Goal: Transaction & Acquisition: Purchase product/service

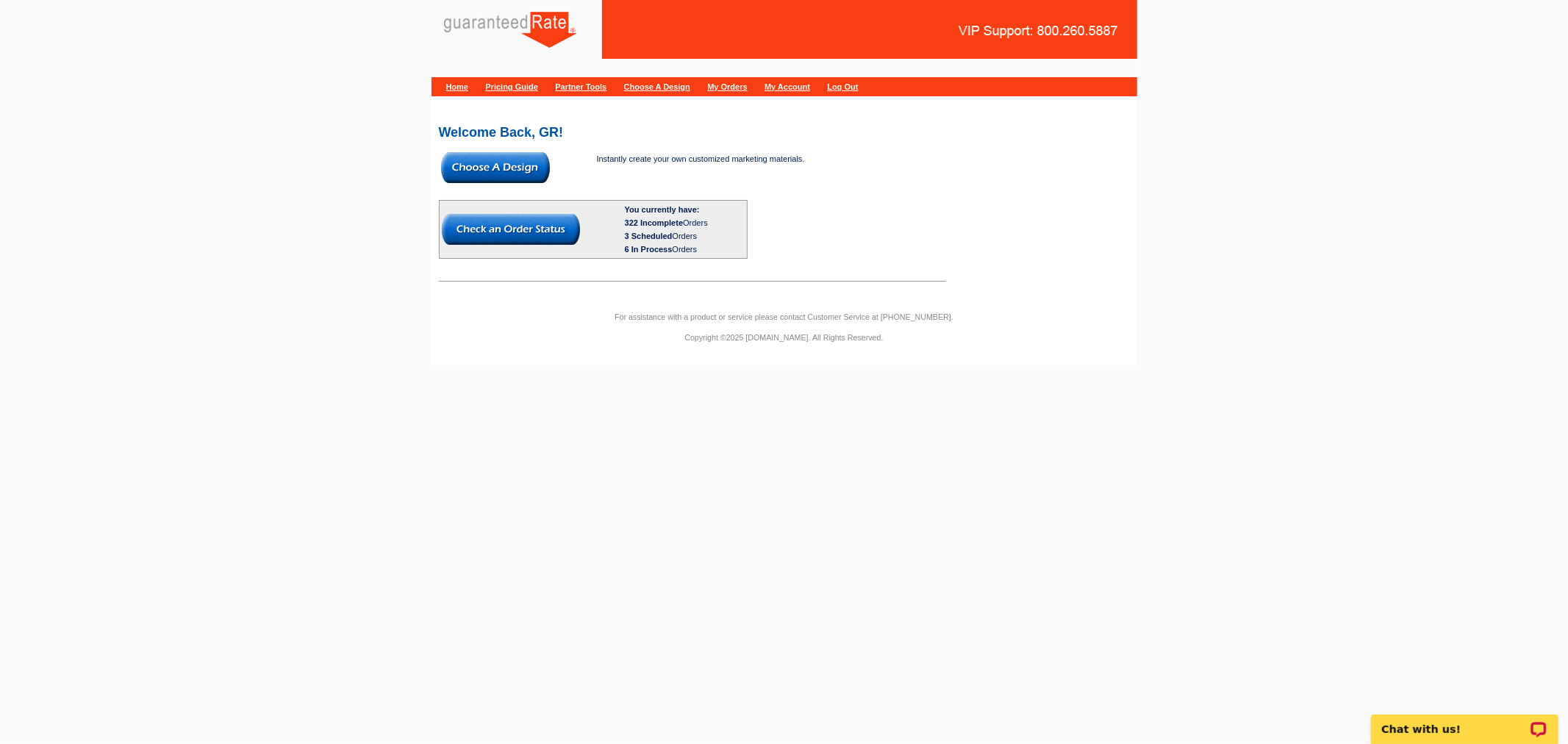
click at [503, 168] on img at bounding box center [496, 167] width 109 height 31
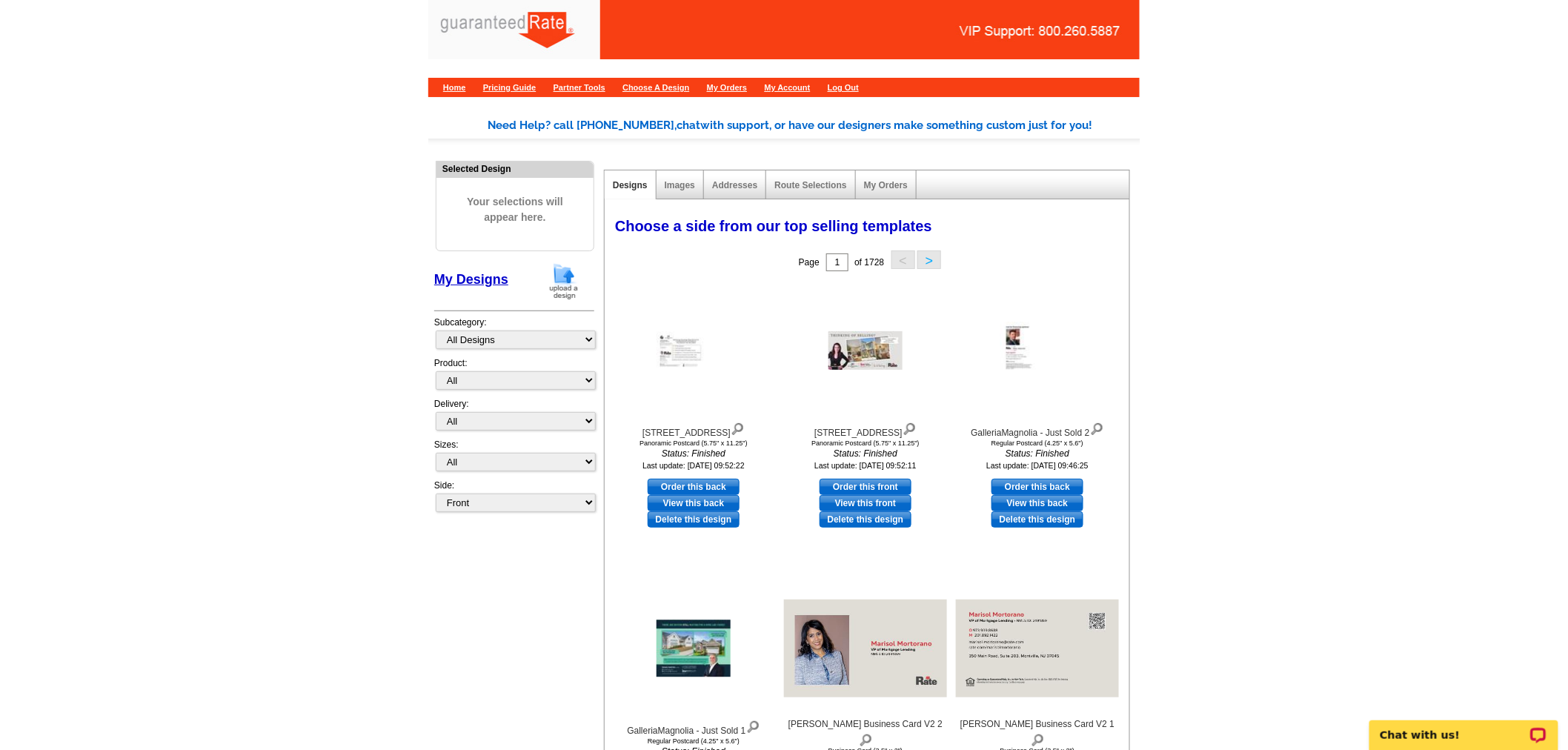
click at [556, 283] on img at bounding box center [564, 281] width 39 height 38
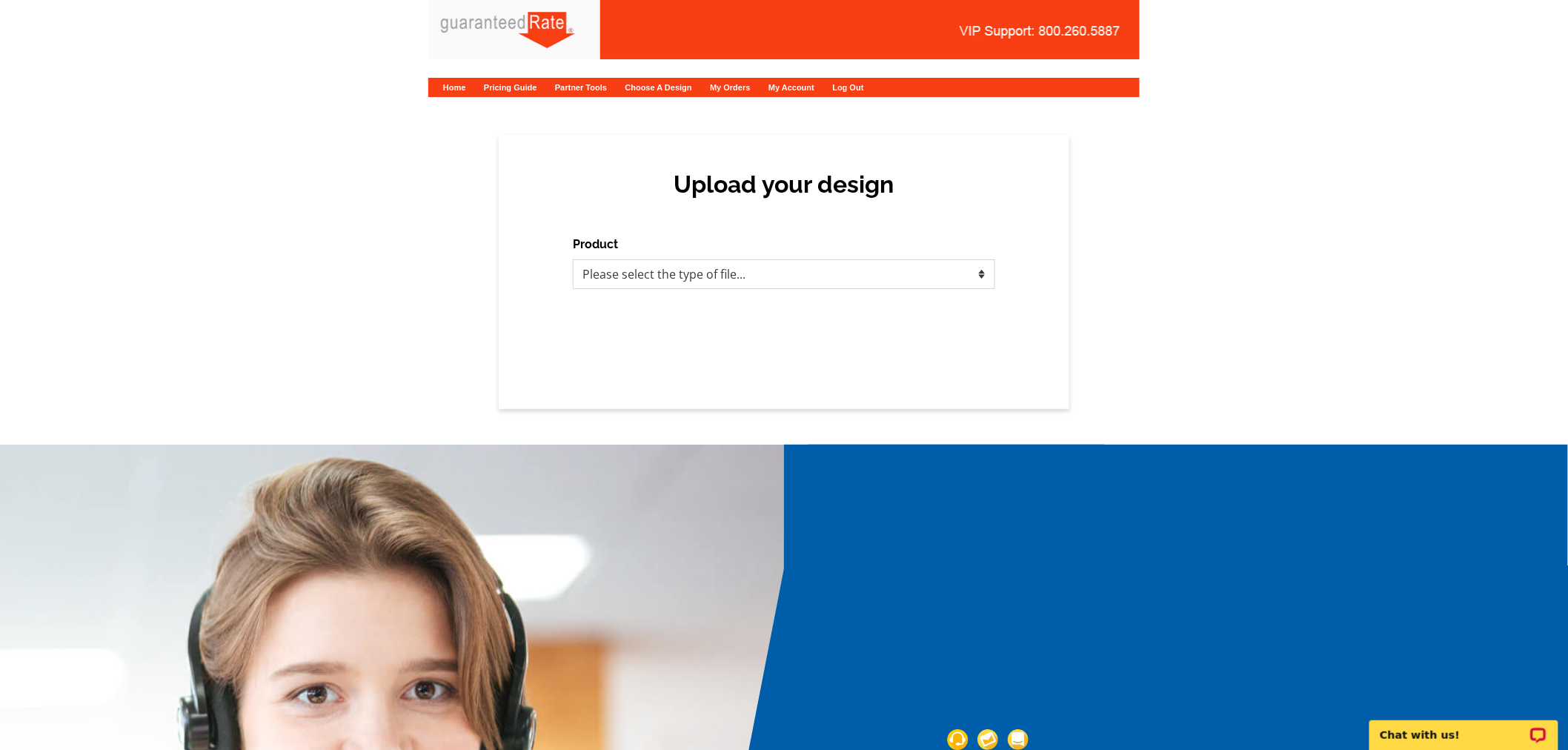
click at [649, 270] on select "Please select the type of file... Postcards Calendars Business Cards Letters an…" at bounding box center [783, 274] width 422 height 30
select select "1"
click at [573, 260] on select "Please select the type of file... Postcards Calendars Business Cards Letters an…" at bounding box center [783, 274] width 422 height 30
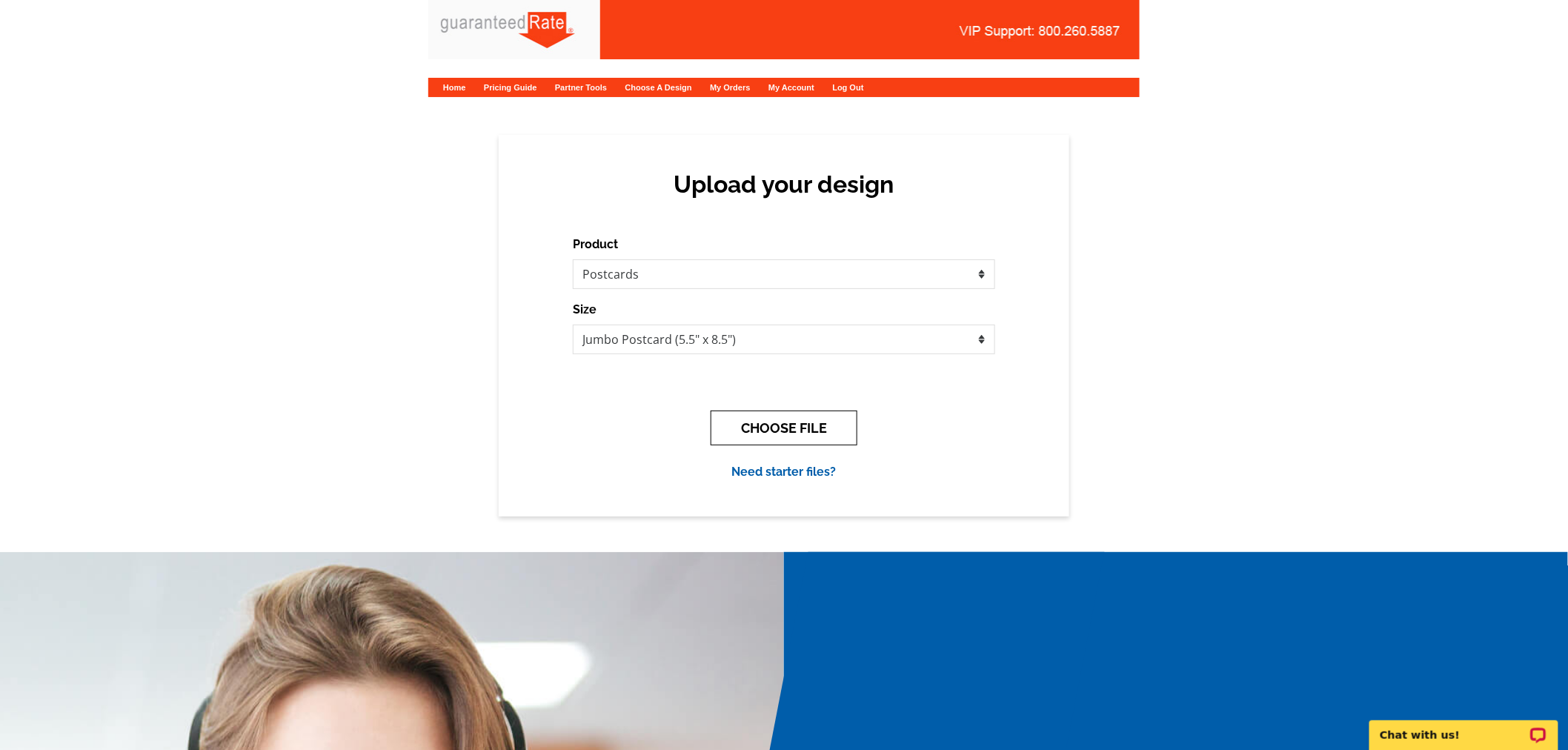
click at [762, 423] on button "CHOOSE FILE" at bounding box center [783, 427] width 146 height 35
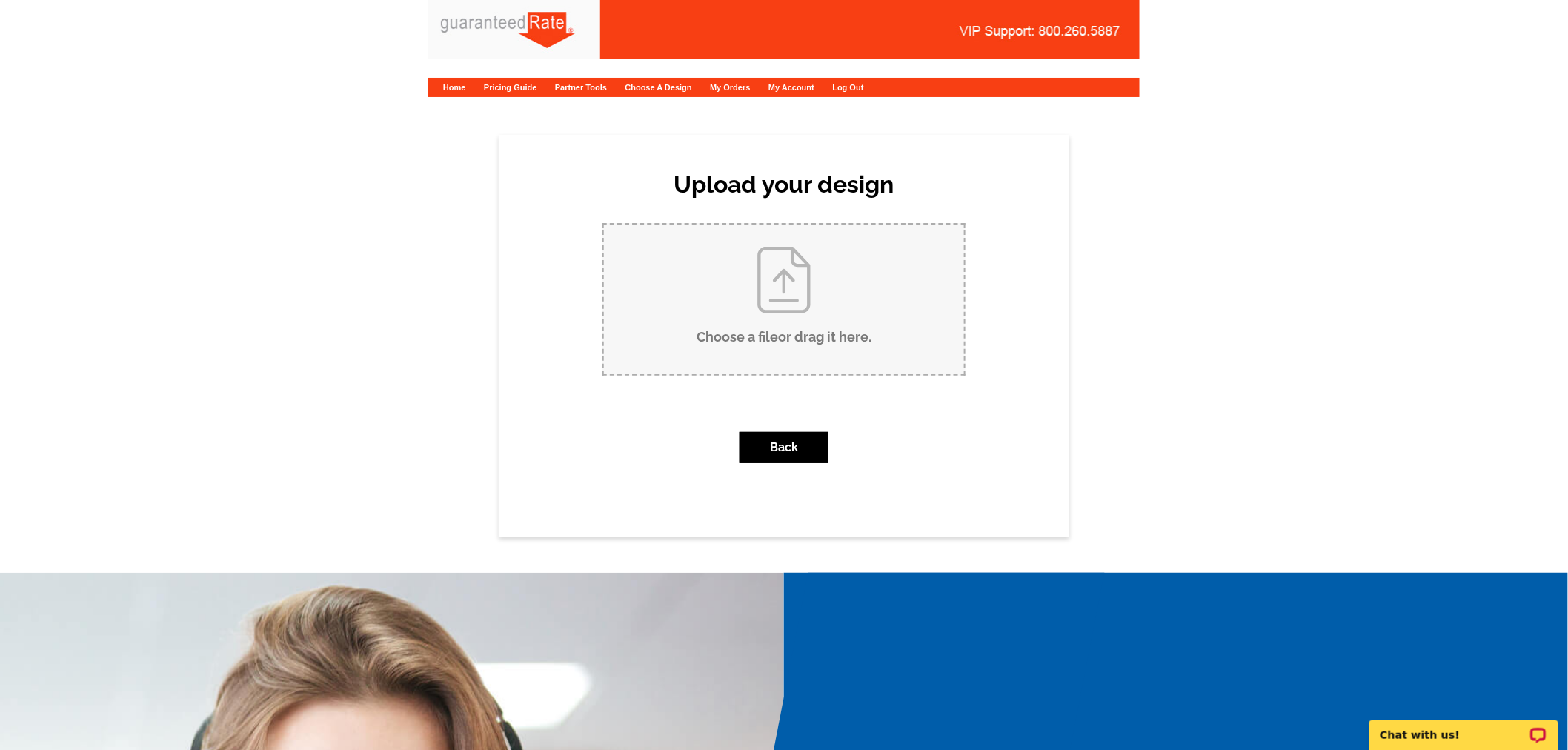
click at [921, 293] on input "Choose a file or drag it here ." at bounding box center [784, 298] width 360 height 150
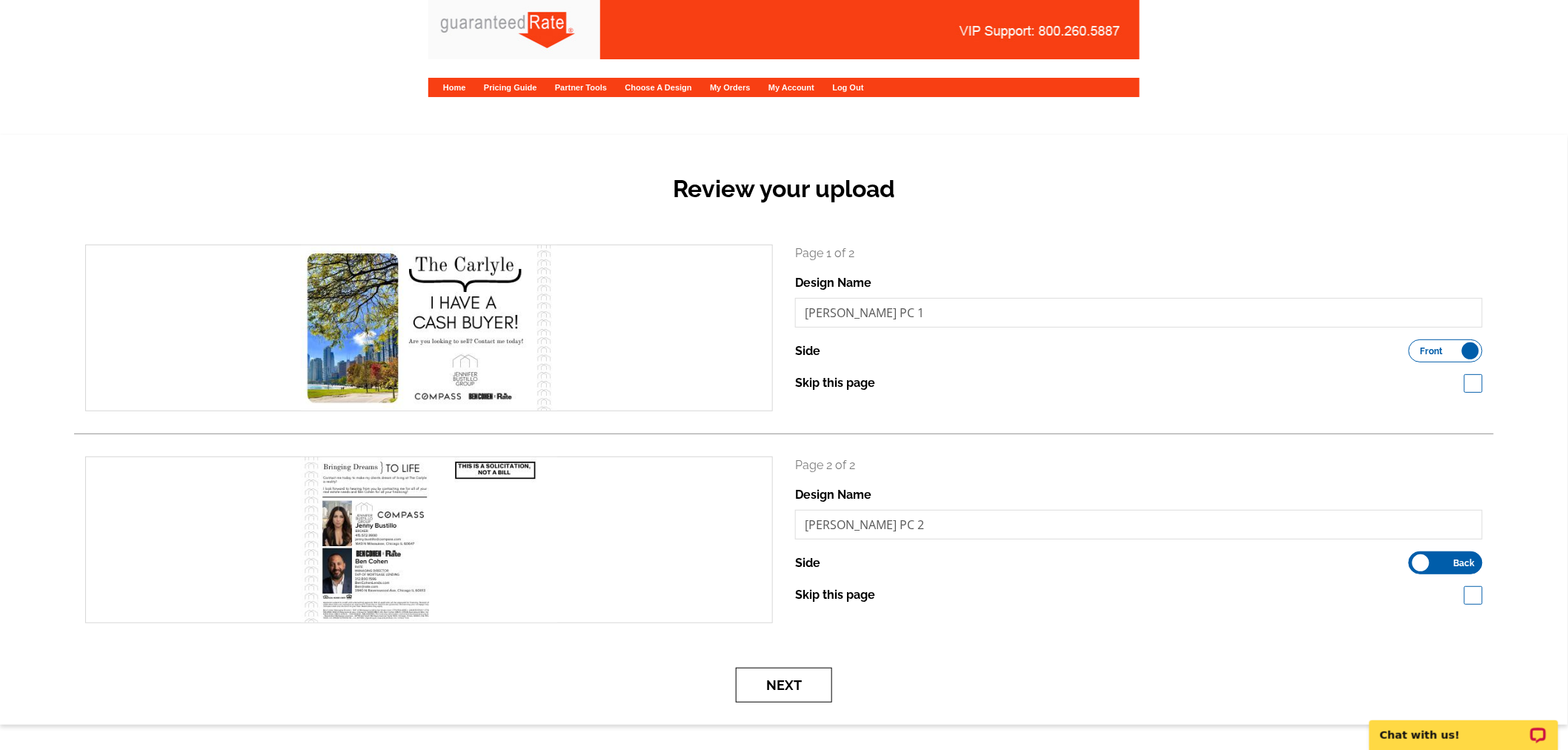
click at [829, 683] on button "Next" at bounding box center [784, 684] width 96 height 35
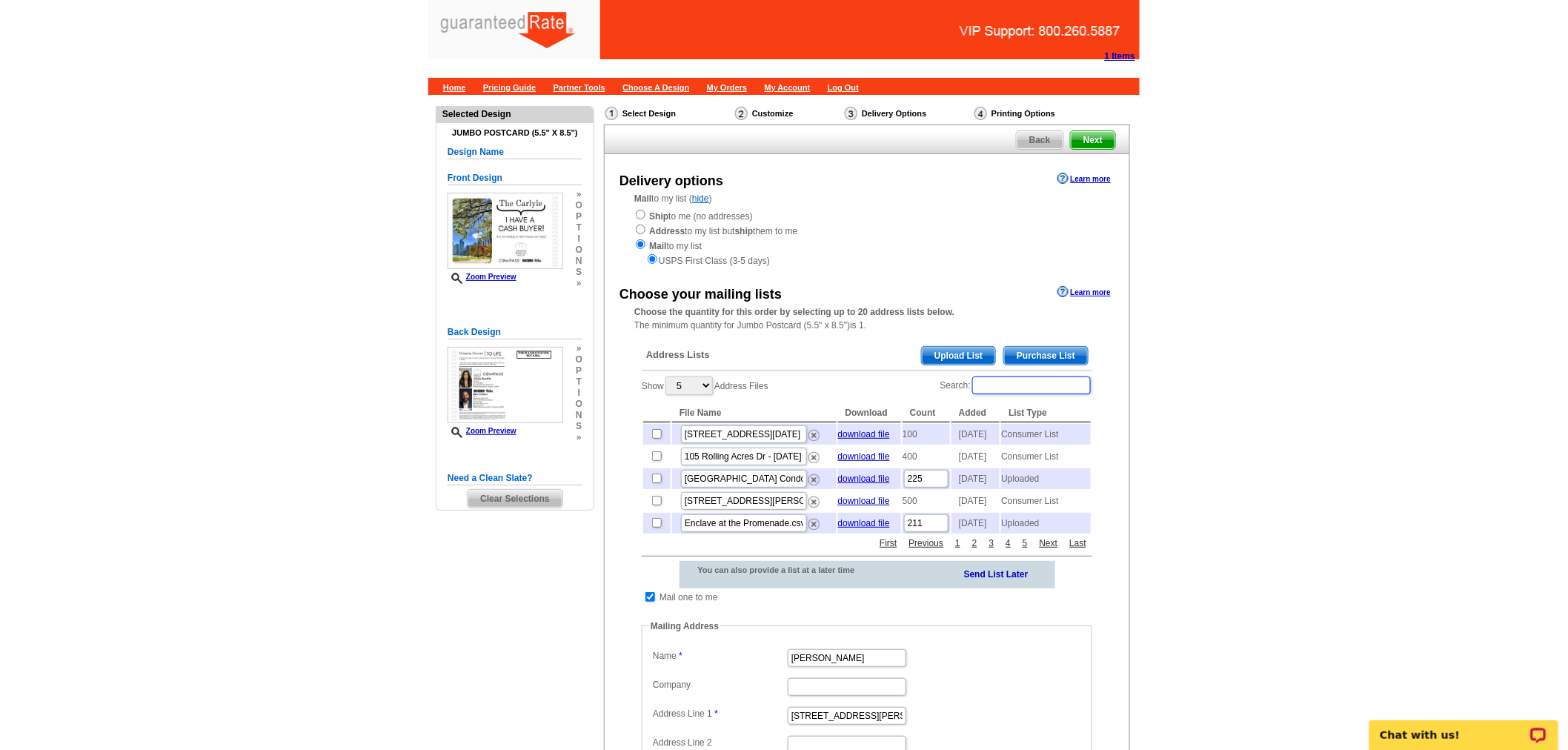
click at [1053, 379] on input "Search:" at bounding box center [1032, 385] width 118 height 18
paste input "[STREET_ADDRESS]."
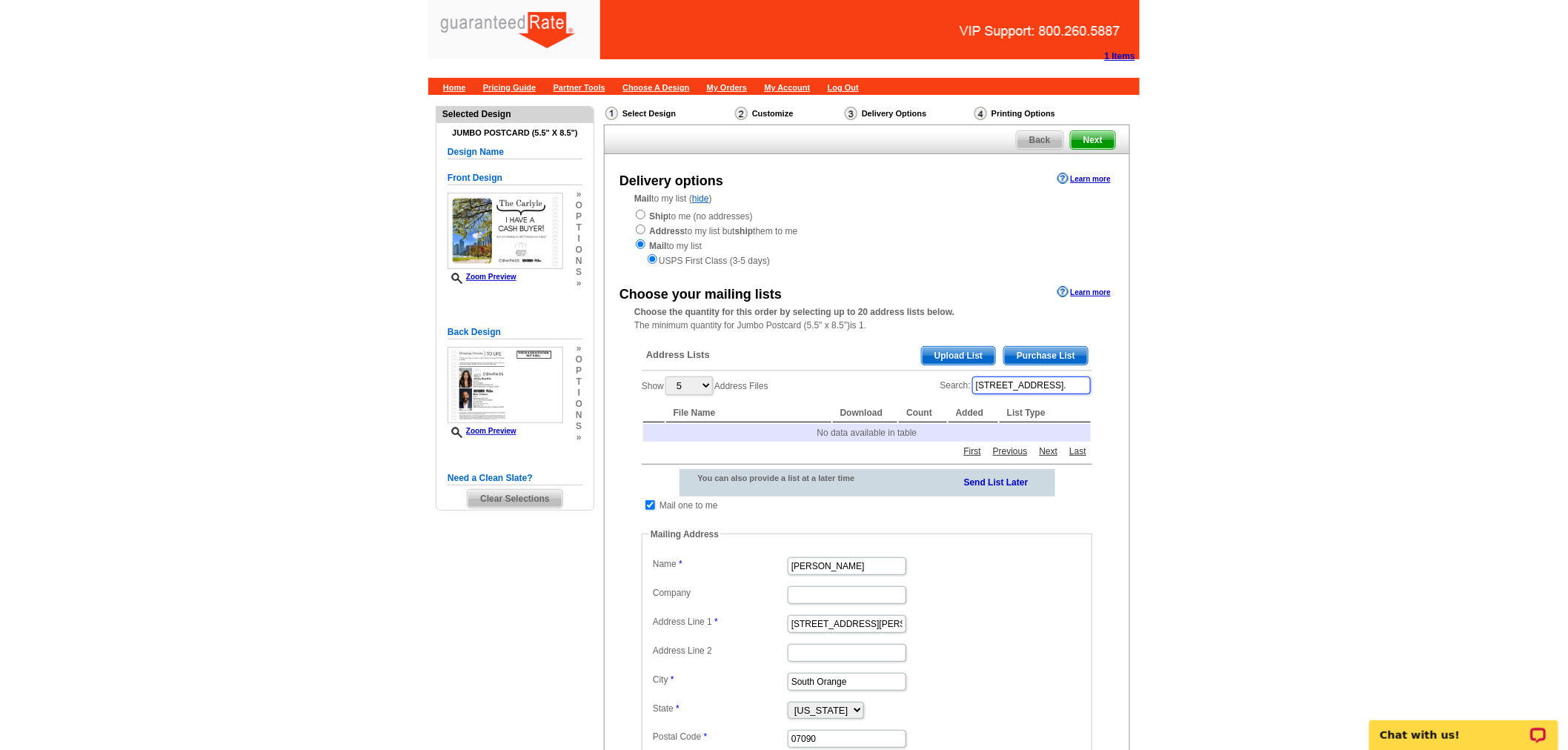
scroll to position [0, 33]
drag, startPoint x: 1017, startPoint y: 387, endPoint x: 1178, endPoint y: 382, distance: 161.1
click at [1178, 382] on main "Need Help? call [PHONE_NUMBER], chat with support, or have our designers make s…" at bounding box center [784, 544] width 1568 height 898
drag, startPoint x: 1028, startPoint y: 387, endPoint x: 1001, endPoint y: 386, distance: 27.0
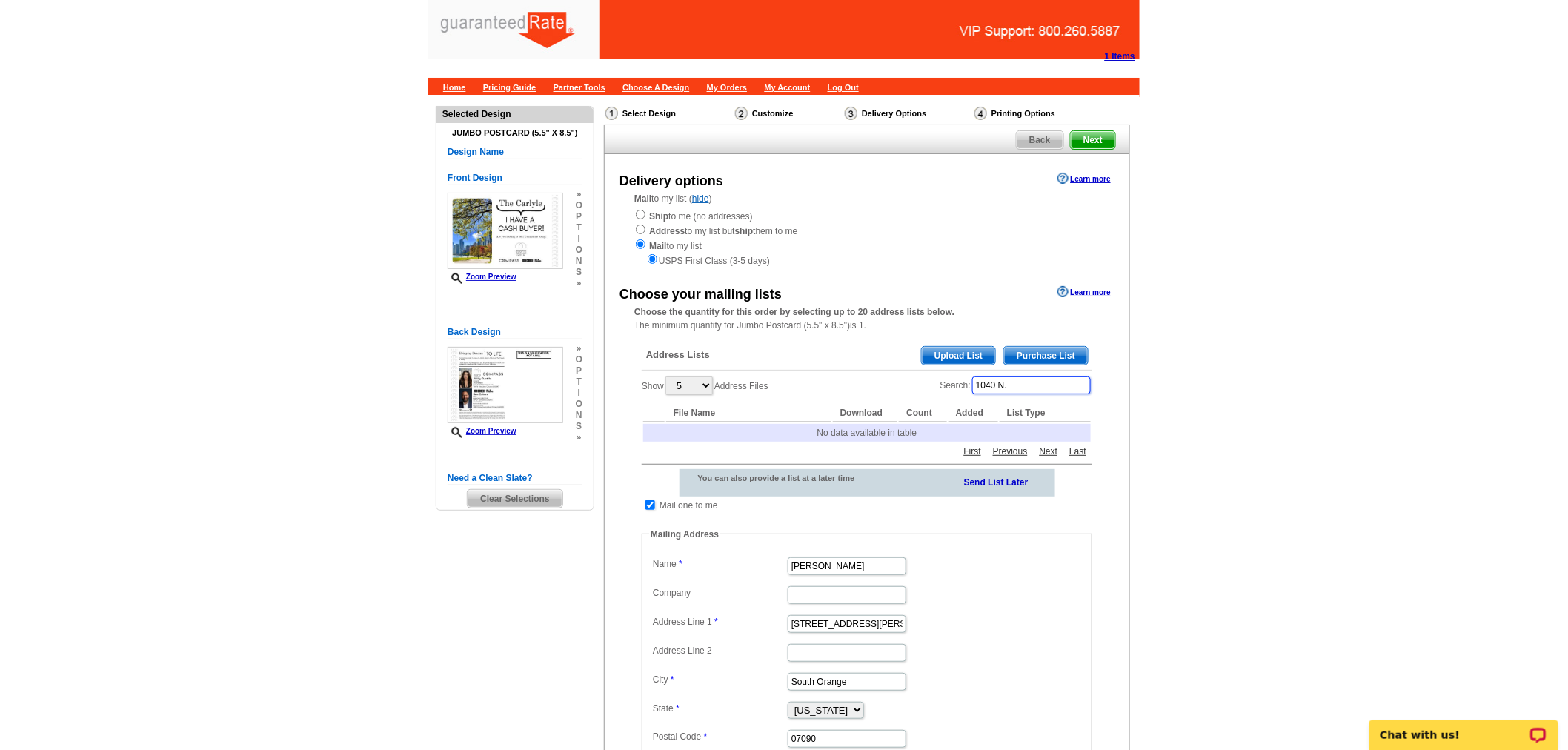
click at [1001, 386] on input "1040 N." at bounding box center [1032, 385] width 118 height 18
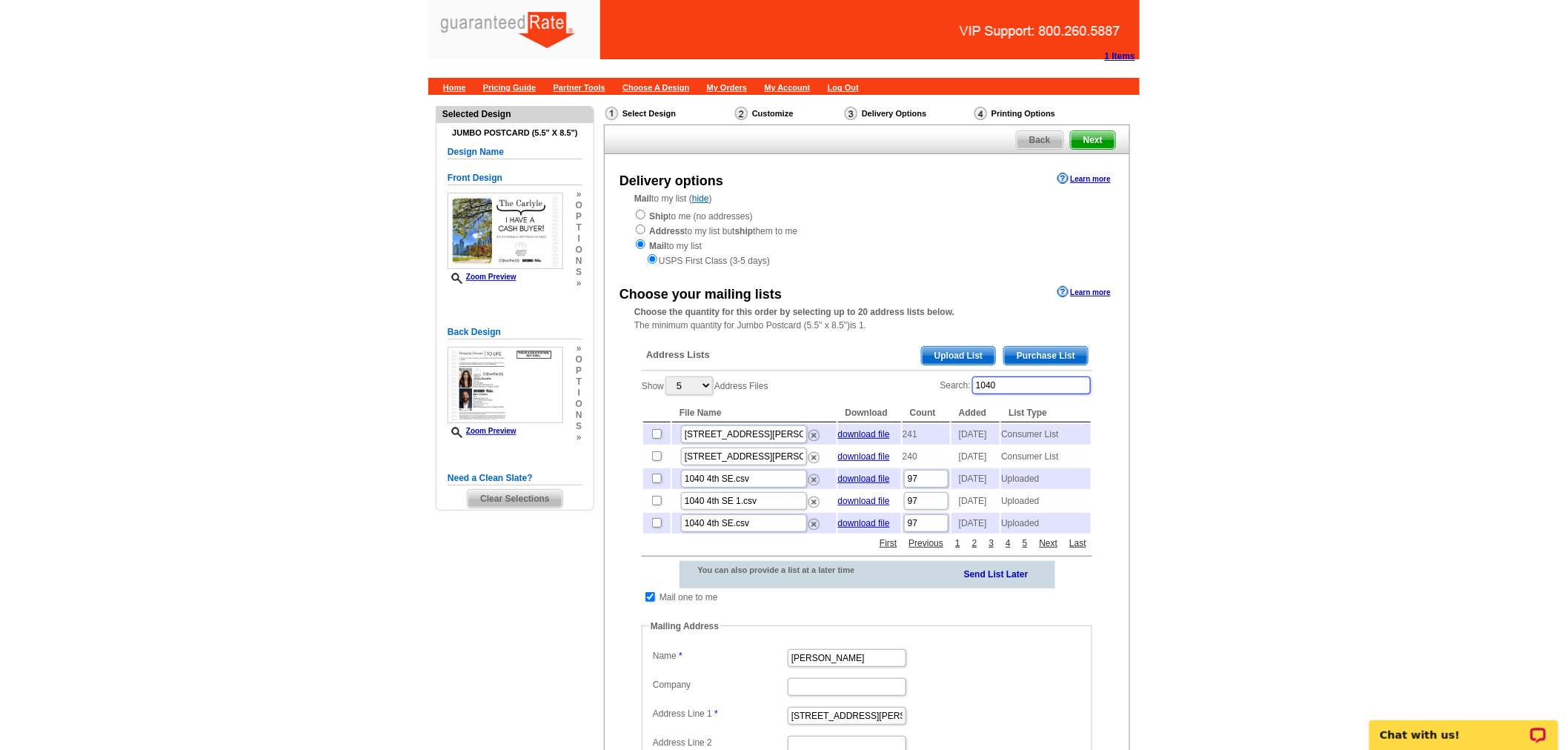
type input "1040"
click at [1016, 350] on span "Purchase List" at bounding box center [1045, 355] width 84 height 18
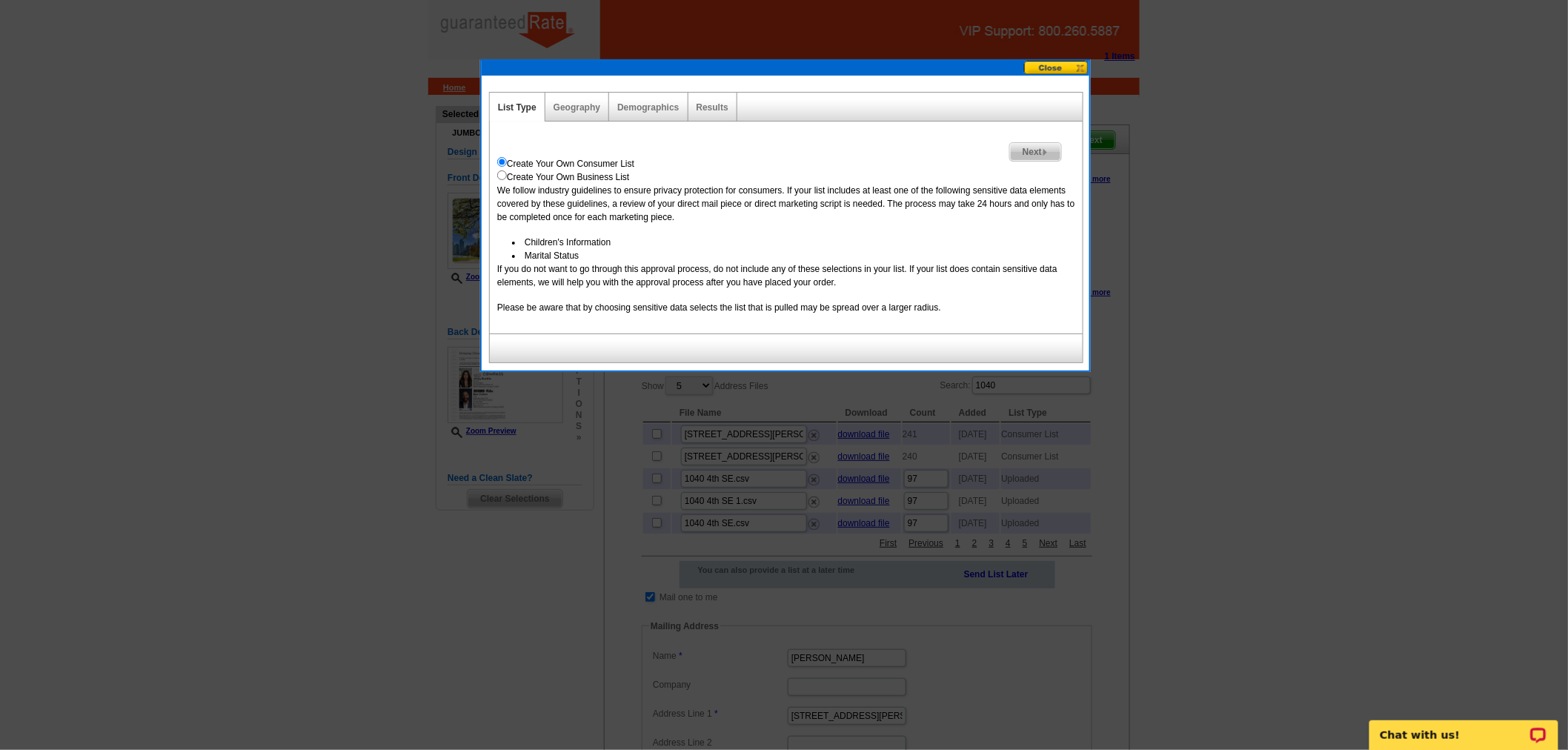
click at [1034, 144] on span "Next" at bounding box center [1035, 151] width 51 height 18
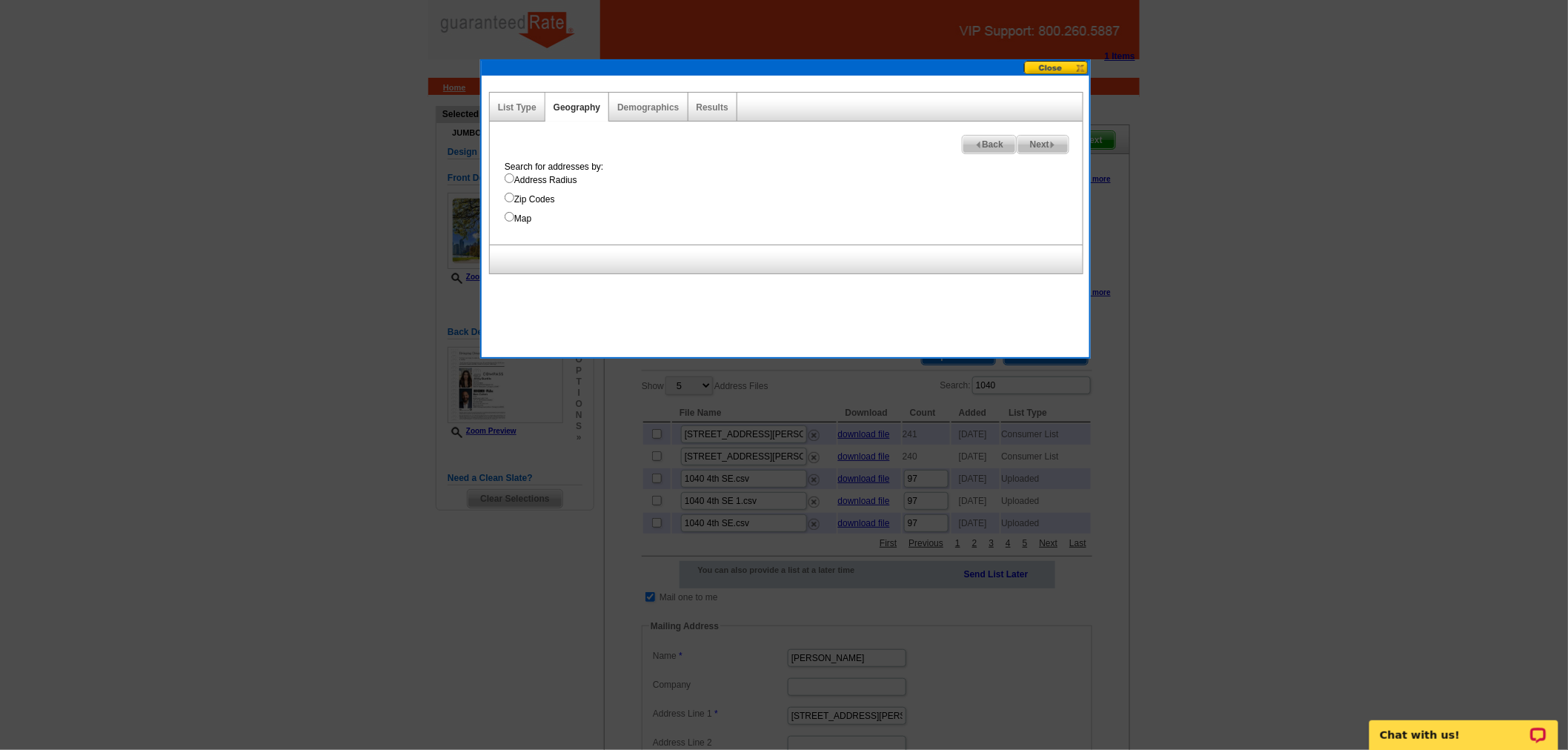
click at [586, 186] on label "Address Radius" at bounding box center [793, 180] width 578 height 14
click at [514, 183] on input "Address Radius" at bounding box center [509, 178] width 9 height 9
radio input "true"
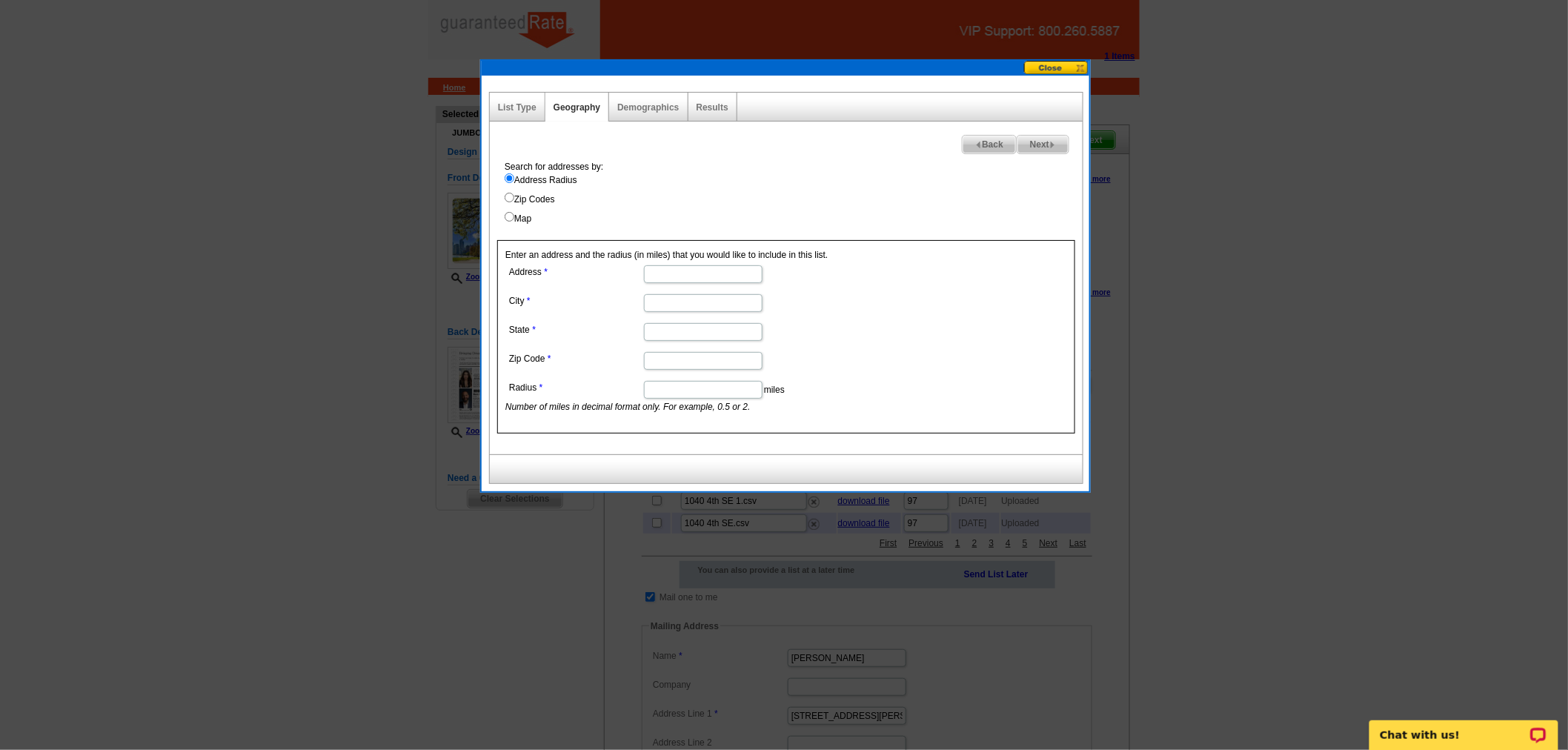
click at [524, 219] on label "Map" at bounding box center [793, 219] width 578 height 14
click at [514, 219] on input "Map" at bounding box center [509, 216] width 9 height 9
radio input "true"
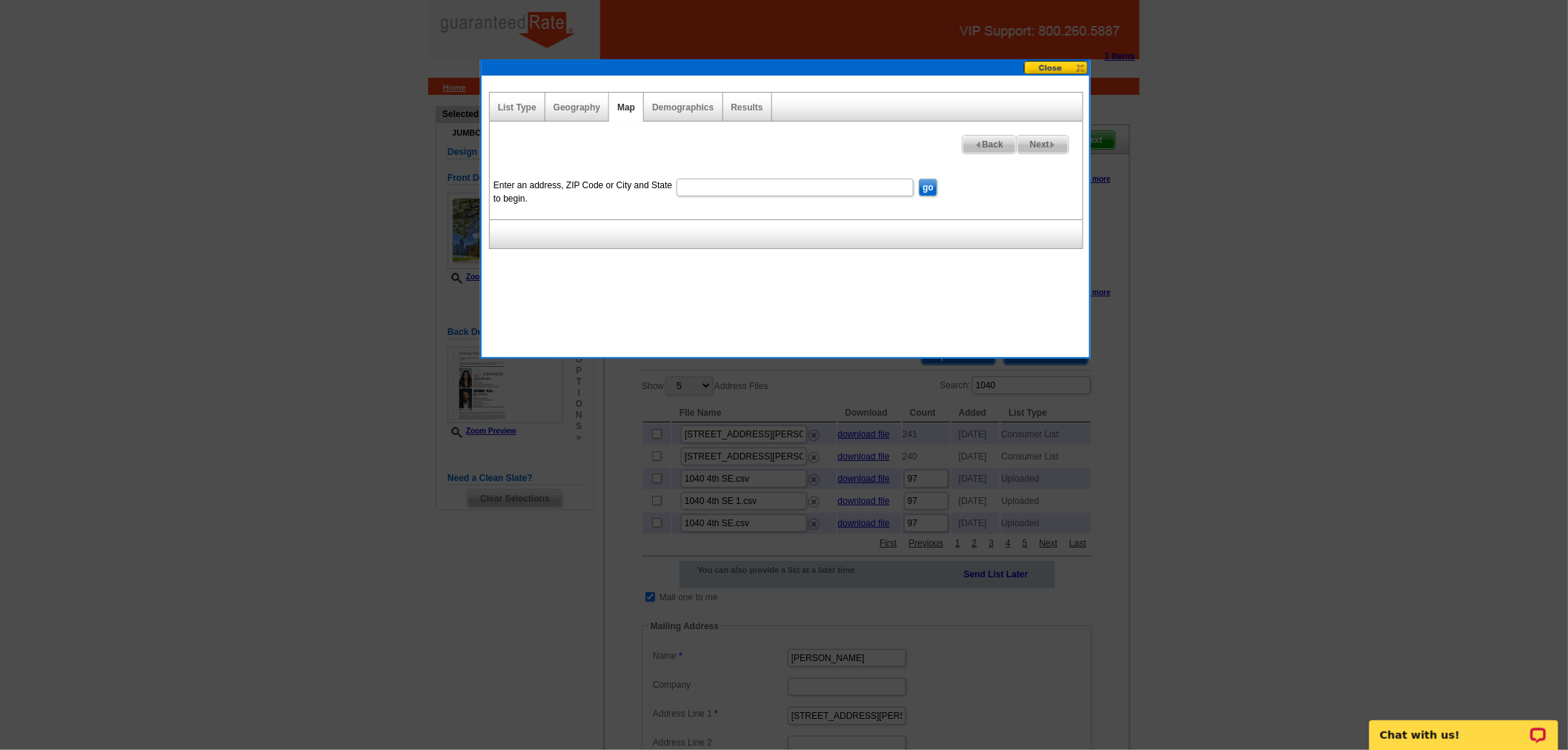
click at [977, 152] on div "Next Back Enter an address, ZIP Code or City and State to begin. go Draw Circle…" at bounding box center [786, 171] width 595 height 98
click at [979, 140] on span "Back" at bounding box center [989, 144] width 53 height 18
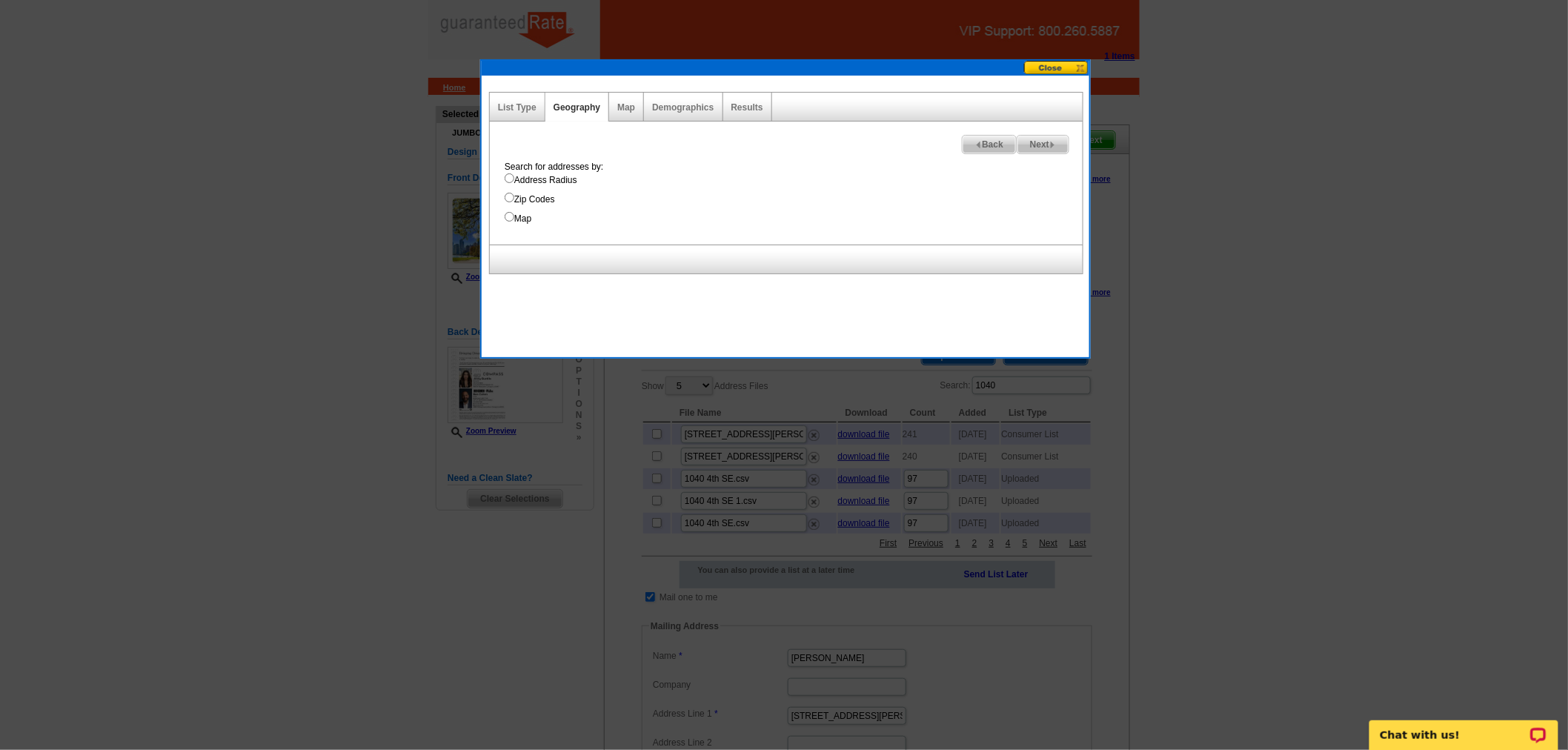
click at [512, 193] on input "Zip Codes" at bounding box center [509, 197] width 9 height 9
radio input "true"
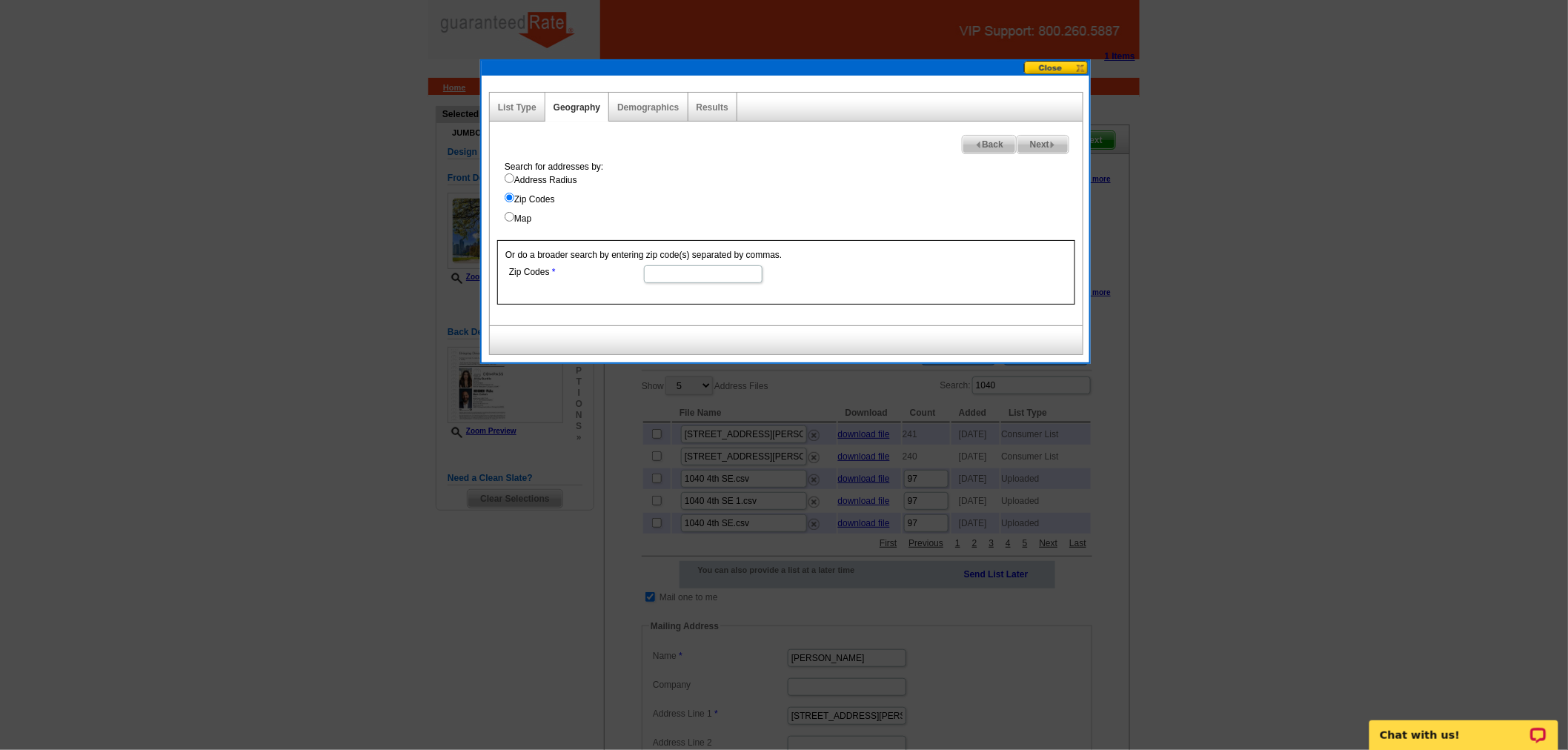
click at [516, 180] on label "Address Radius" at bounding box center [793, 180] width 578 height 14
click at [514, 180] on input "Address Radius" at bounding box center [509, 178] width 9 height 9
radio input "true"
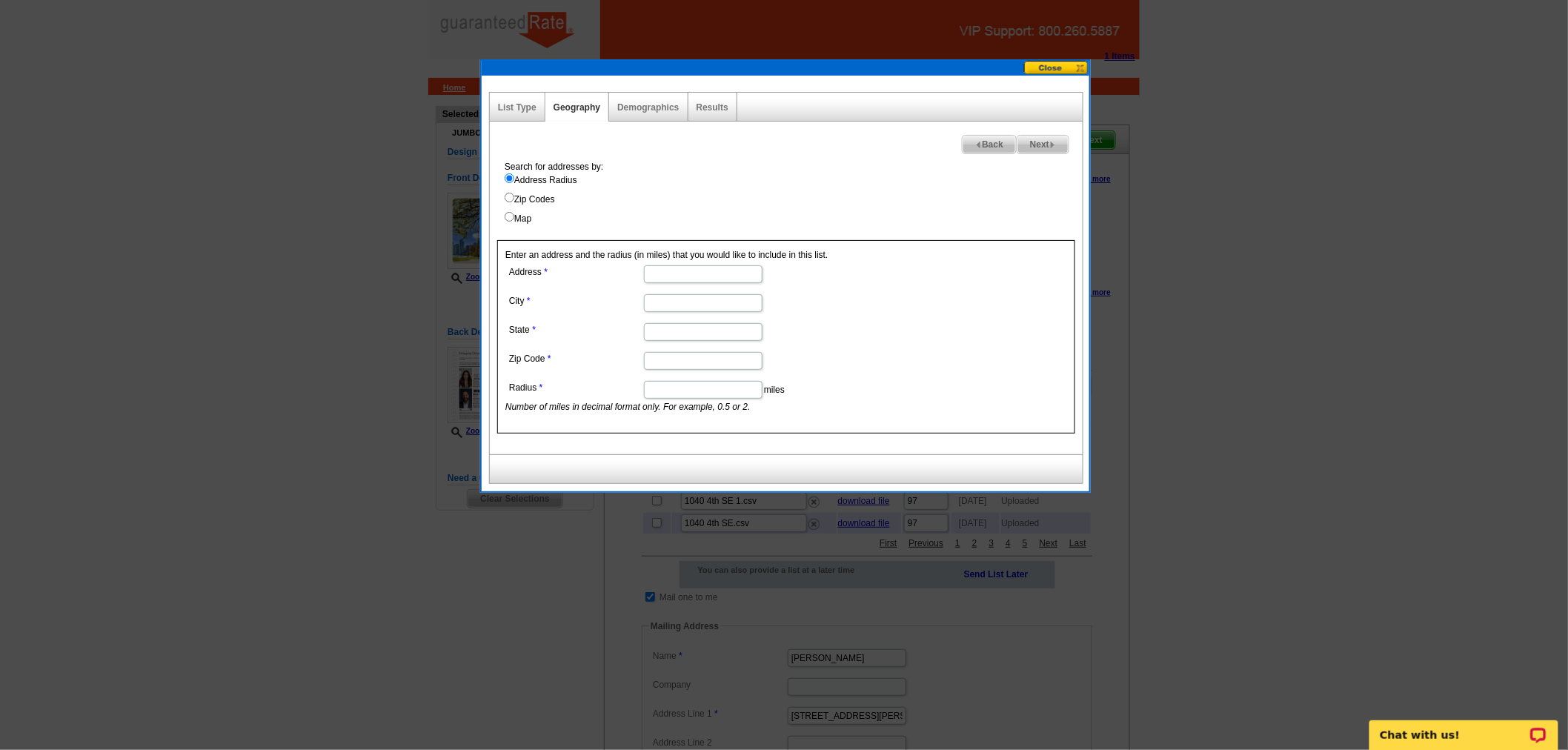
click at [519, 213] on label "Map" at bounding box center [793, 219] width 578 height 14
click at [514, 213] on input "Map" at bounding box center [509, 216] width 9 height 9
radio input "true"
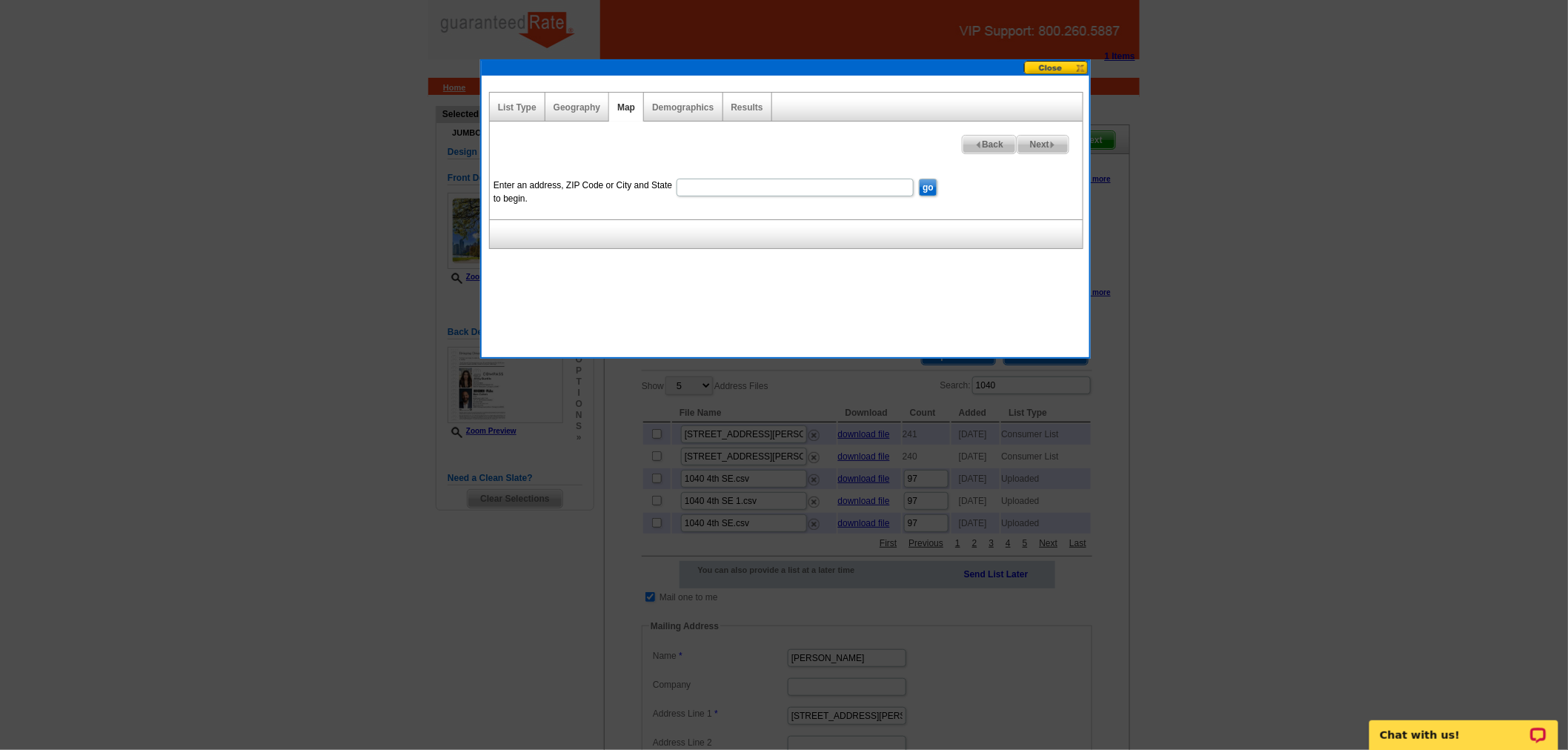
click at [967, 138] on span "Back" at bounding box center [989, 144] width 53 height 18
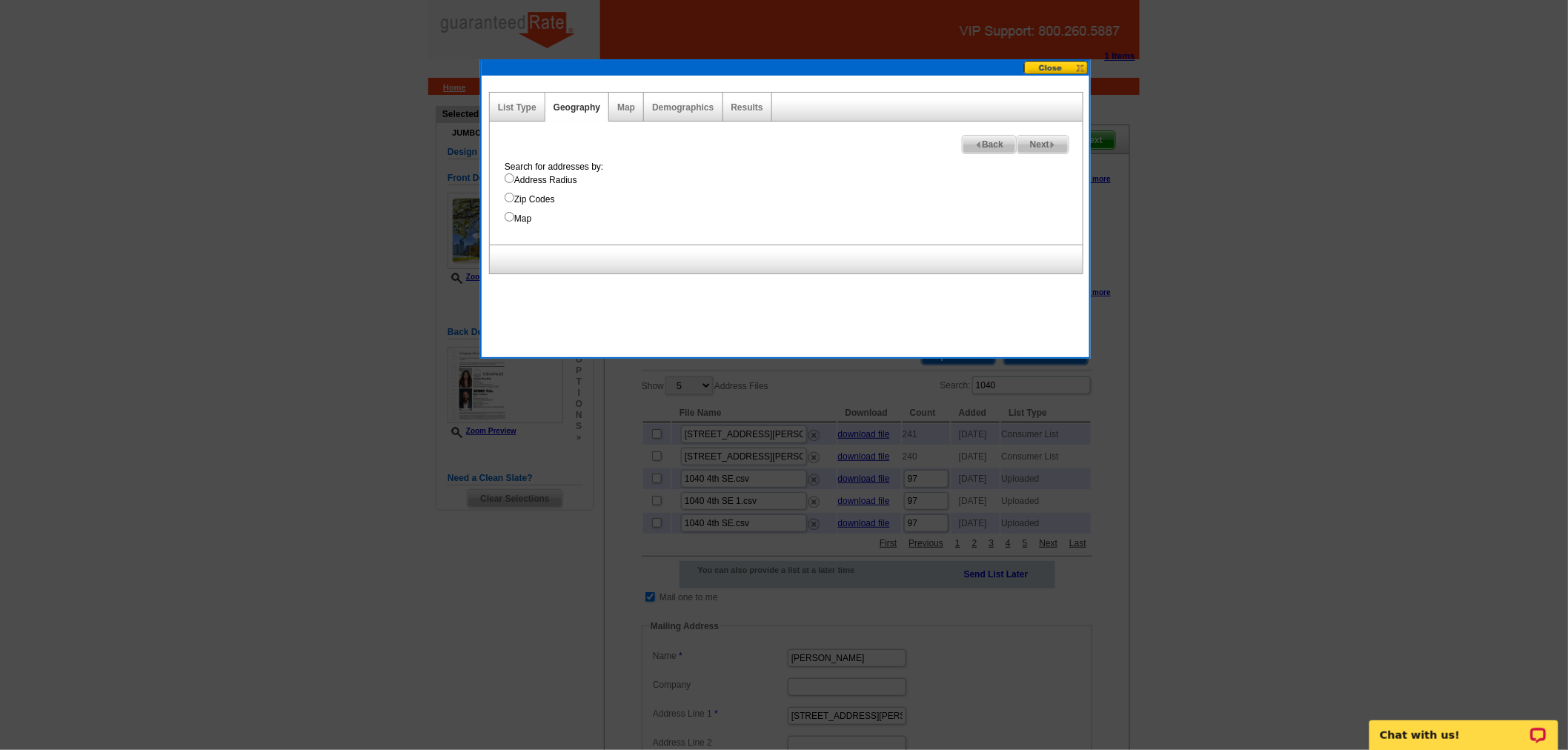
click at [554, 175] on label "Address Radius" at bounding box center [793, 180] width 578 height 14
click at [514, 175] on input "Address Radius" at bounding box center [509, 178] width 9 height 9
radio input "true"
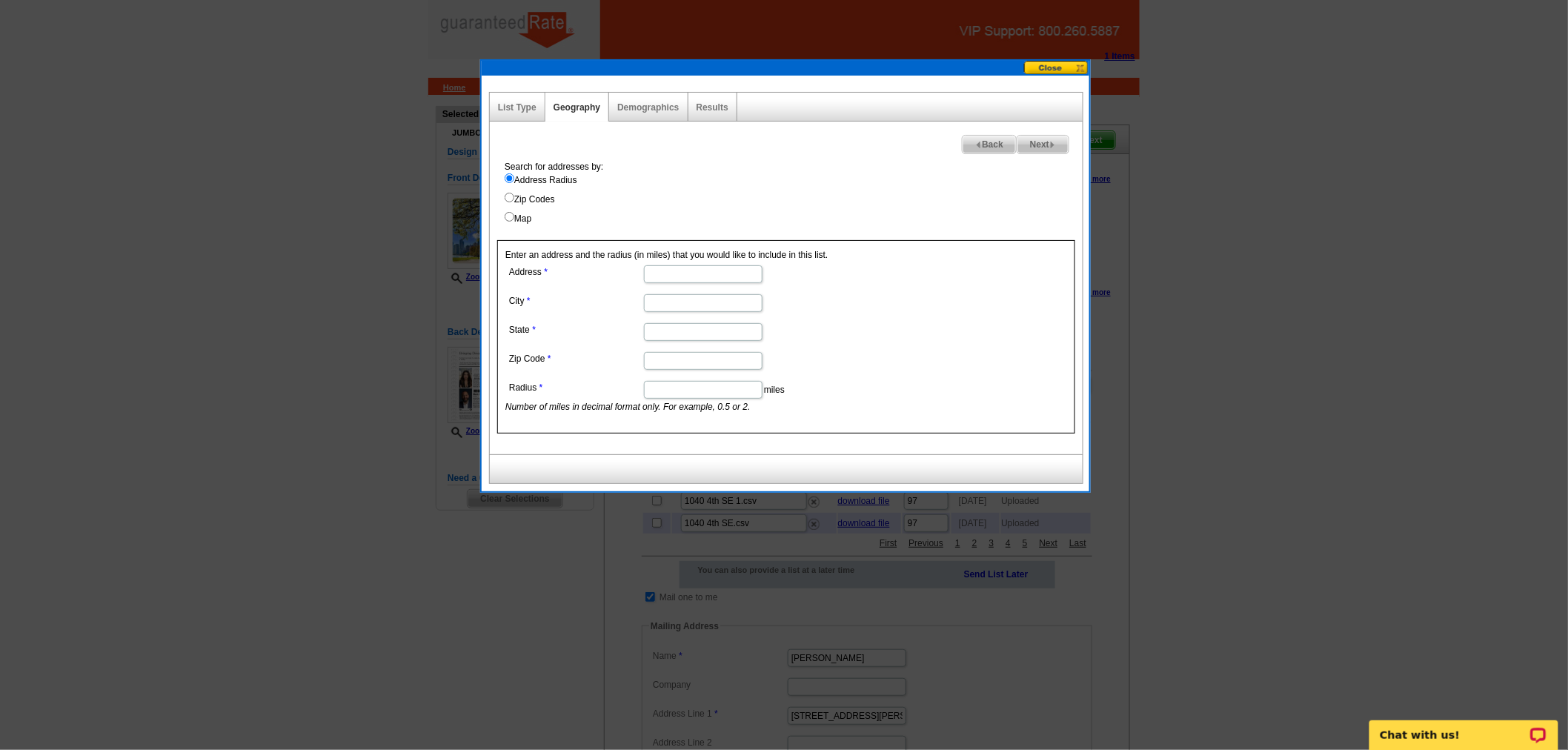
click at [732, 267] on input "Address" at bounding box center [703, 274] width 118 height 18
paste input "1040 N. Lake Shore Drive, Chicago."
drag, startPoint x: 719, startPoint y: 272, endPoint x: 798, endPoint y: 272, distance: 79.0
click at [798, 272] on dd "1040 N. Lake Shore Drive, Chicago." at bounding box center [703, 272] width 394 height 23
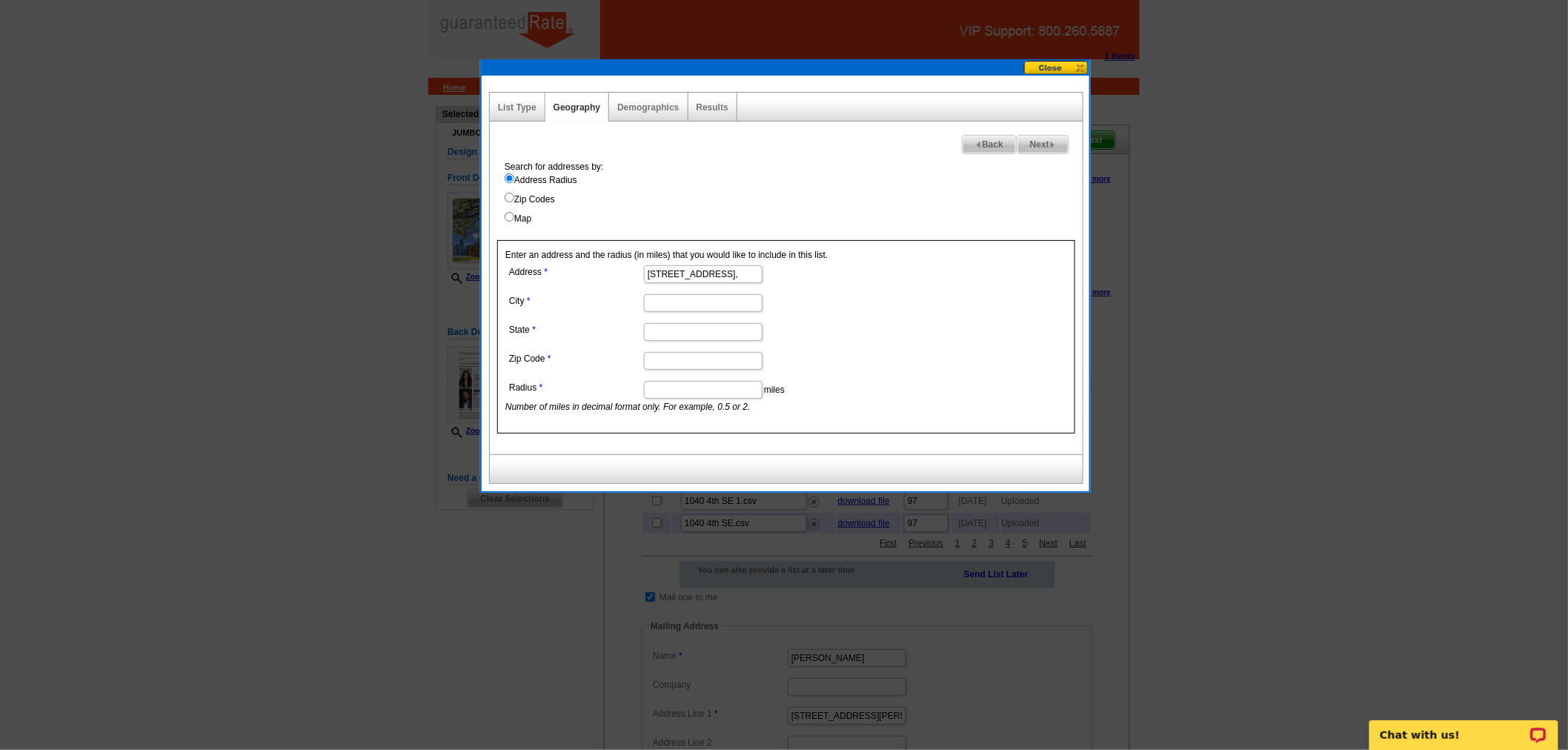
scroll to position [0, 0]
click at [650, 277] on input "1040 N. Lake Shore Drive" at bounding box center [703, 274] width 118 height 18
type input "1040 N. Lake Shore Drive"
click at [677, 311] on input "City" at bounding box center [703, 303] width 118 height 18
type input "Chicago"
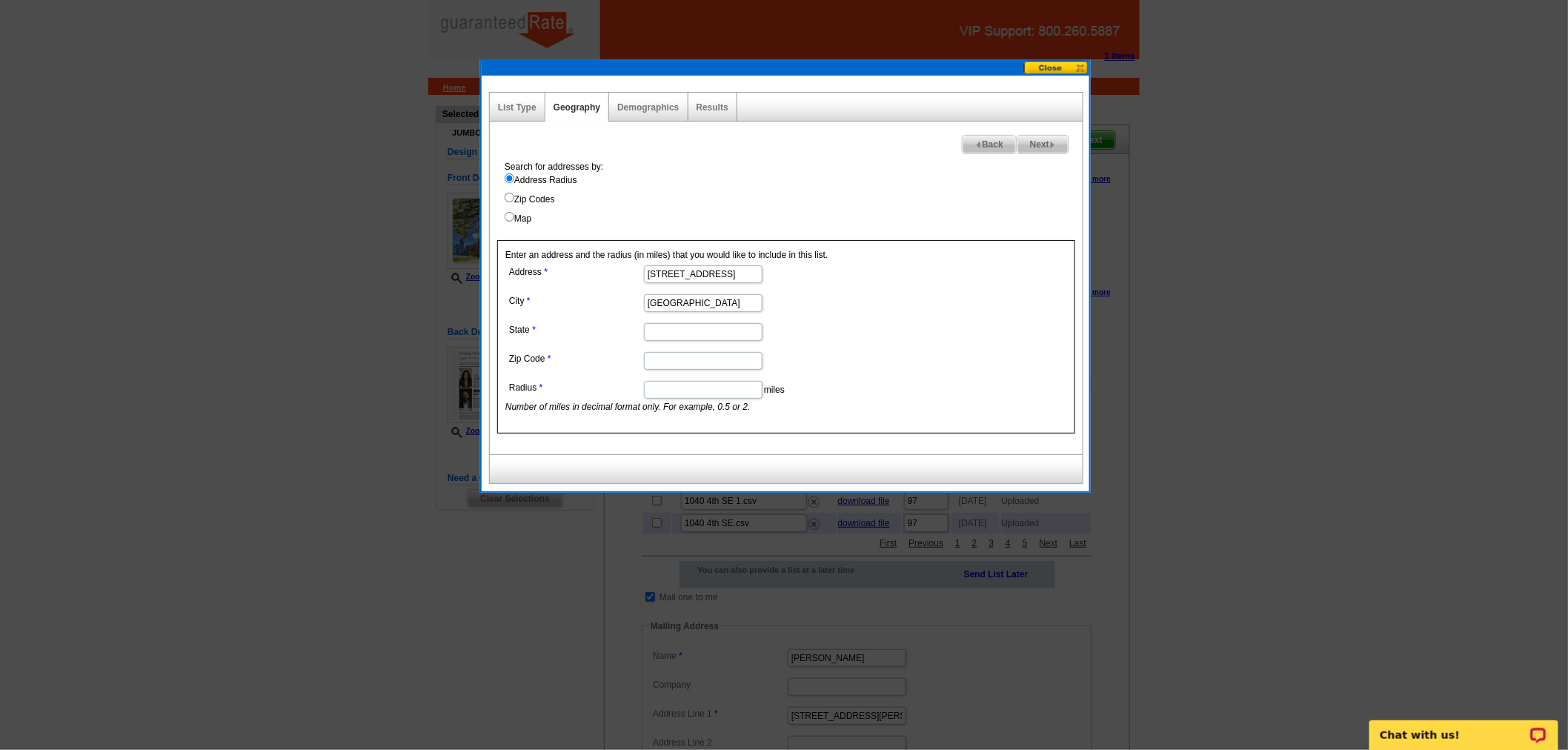
click at [692, 335] on input "State" at bounding box center [703, 331] width 118 height 18
type input "IL"
click at [699, 358] on input "Zip Code" at bounding box center [703, 360] width 118 height 18
click at [688, 378] on dd "miles Number of miles in decimal format only. For example, 0.5 or 2." at bounding box center [703, 395] width 394 height 36
click at [685, 359] on input "Zip Code" at bounding box center [703, 360] width 118 height 18
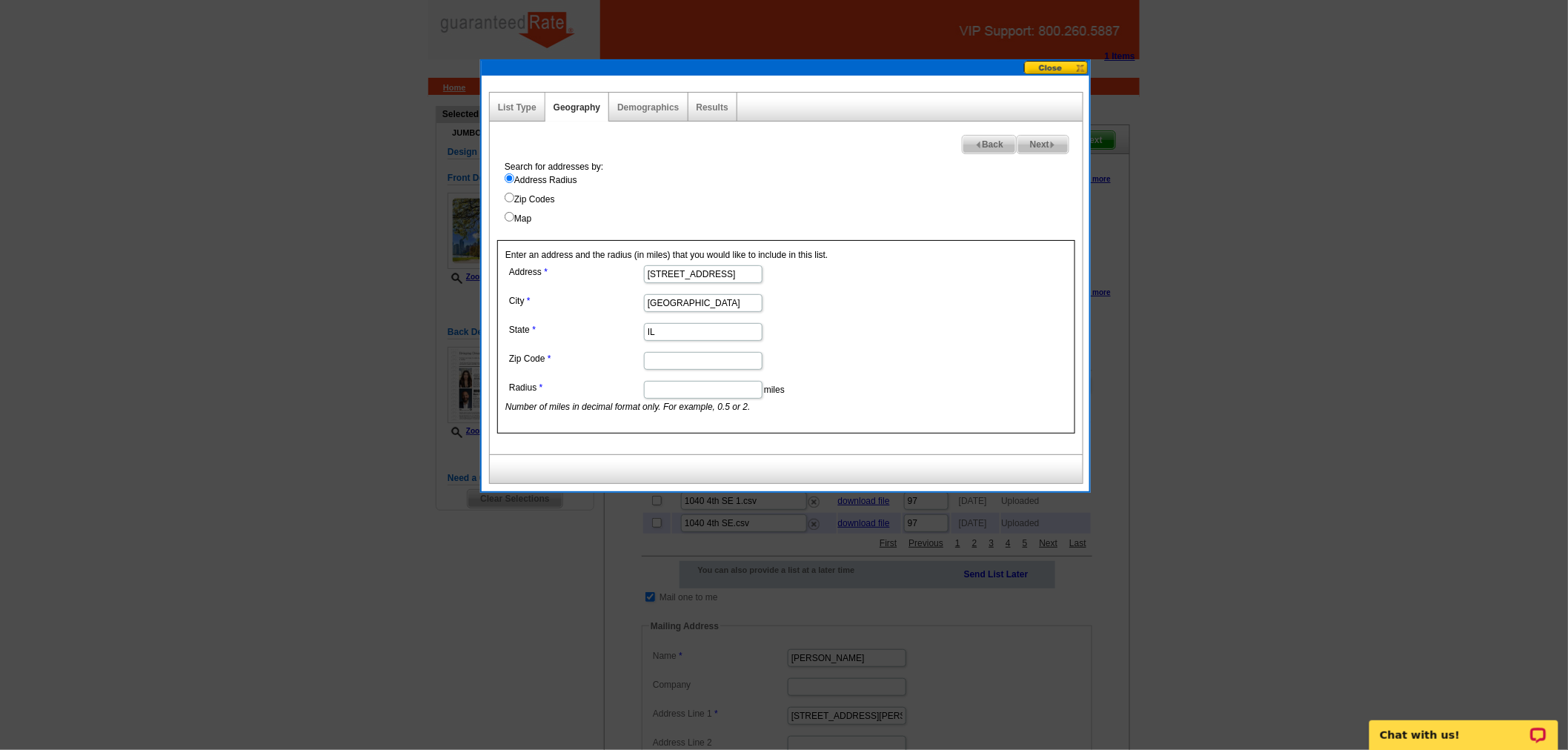
paste input "60611"
type input "60611"
click at [685, 383] on input "Radius" at bounding box center [703, 389] width 118 height 18
type input "0"
click at [805, 315] on dl "Address 1040 N. Lake Shore Drive City Chicago State IL Zip Code 60611 Radius 0 …" at bounding box center [703, 337] width 394 height 152
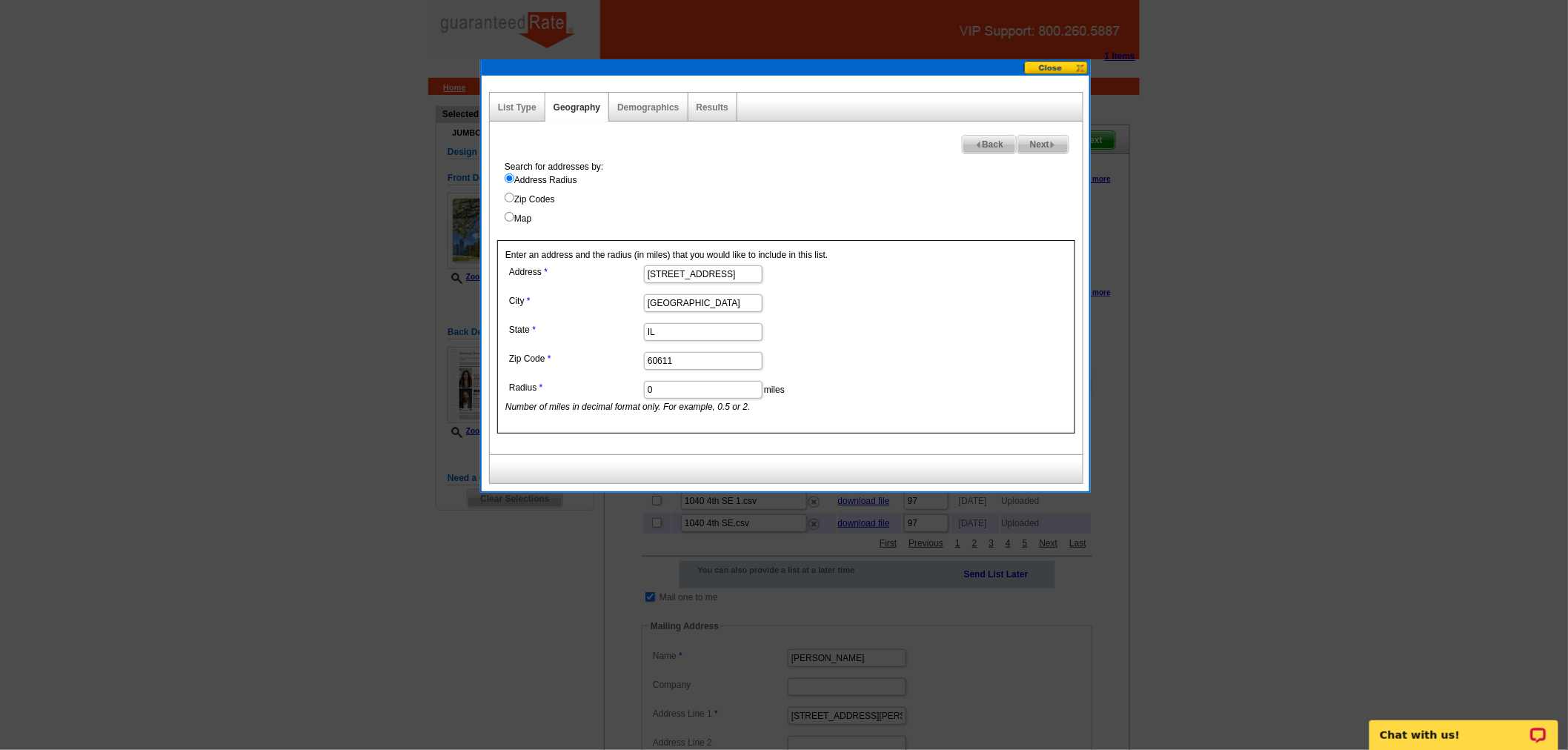
click at [1039, 153] on div "Next Back Search for addresses by: Address Radius Zip Codes Map Enter an addres…" at bounding box center [786, 287] width 595 height 332
click at [1036, 149] on span "Next" at bounding box center [1043, 144] width 51 height 18
select select
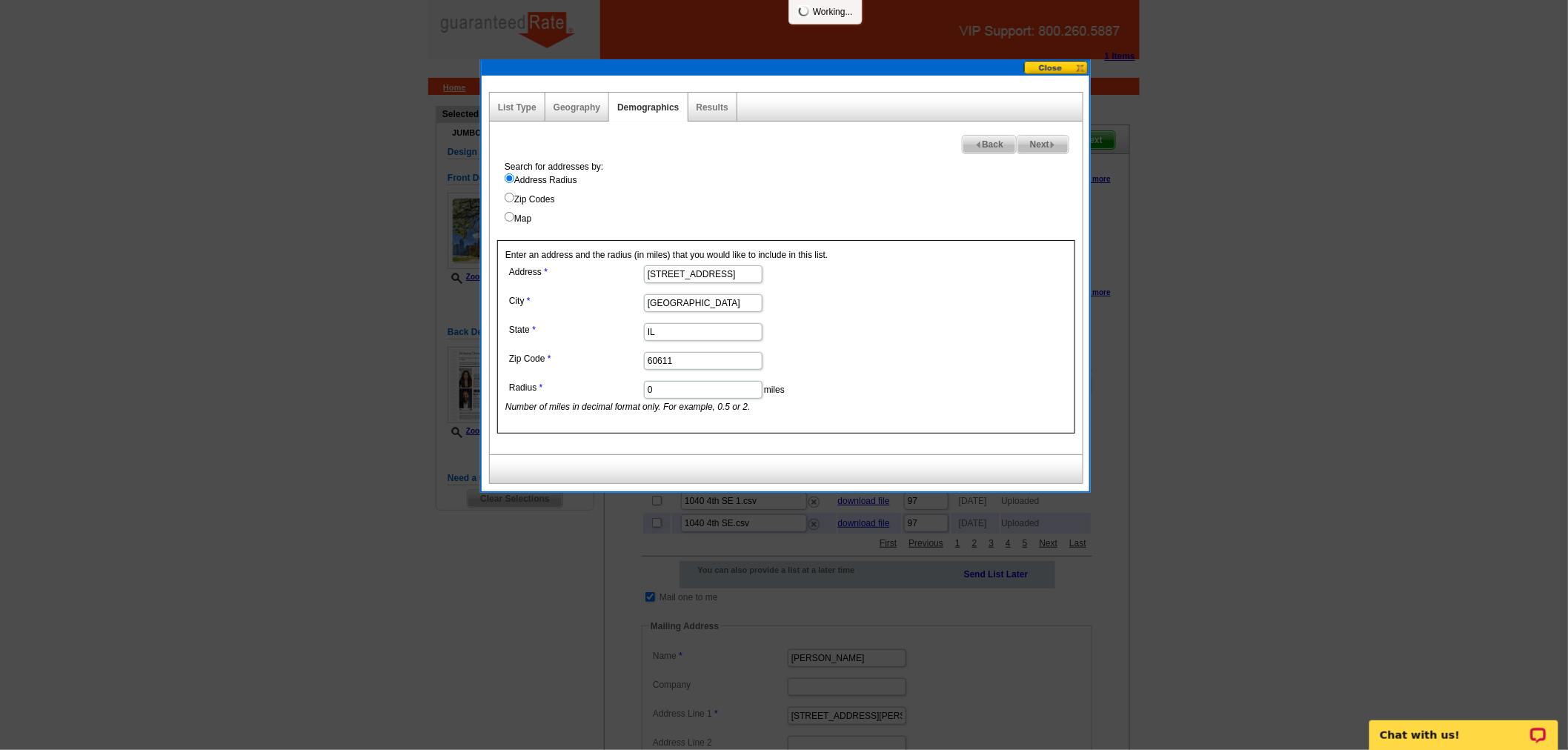
select select
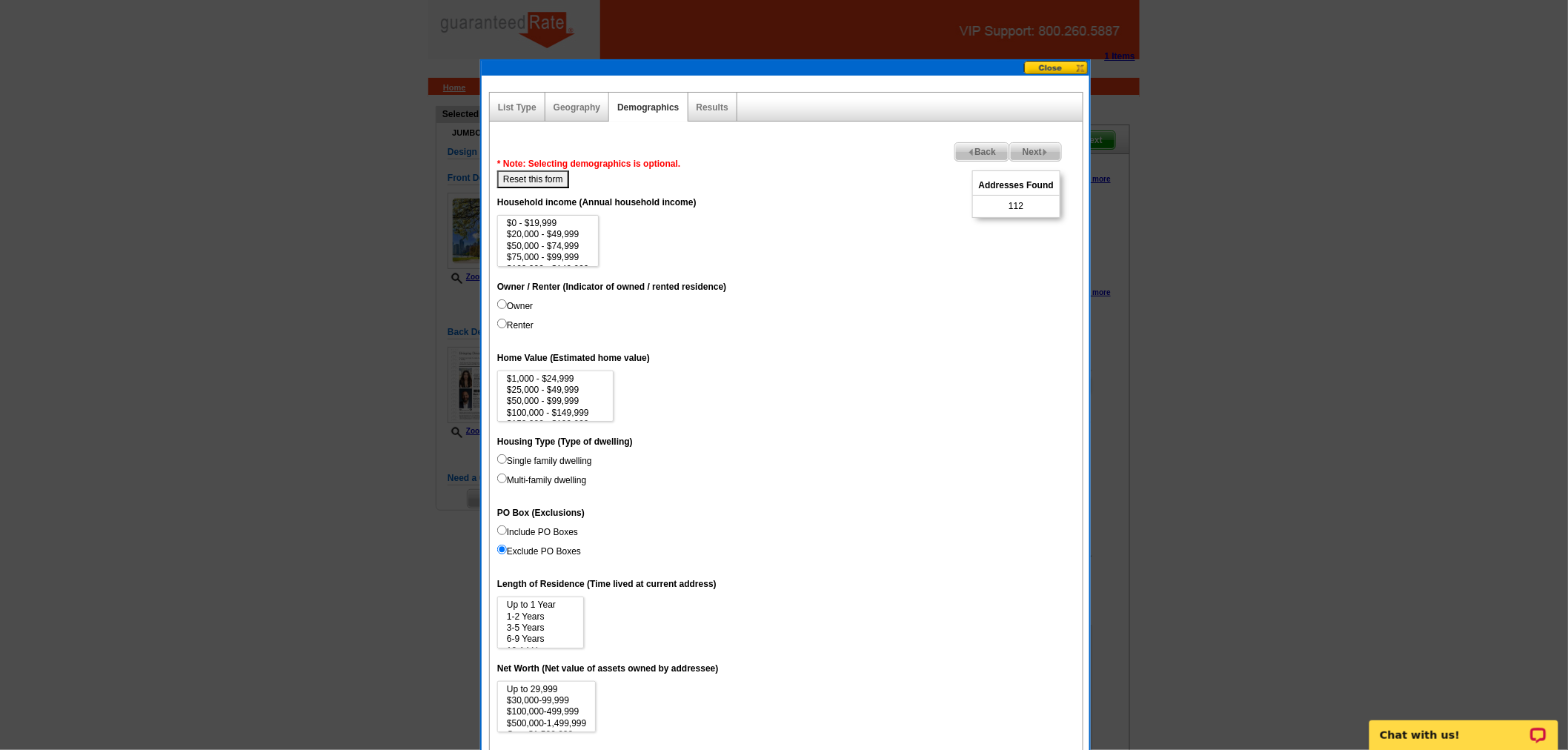
click at [1012, 142] on link "Next" at bounding box center [1035, 151] width 52 height 19
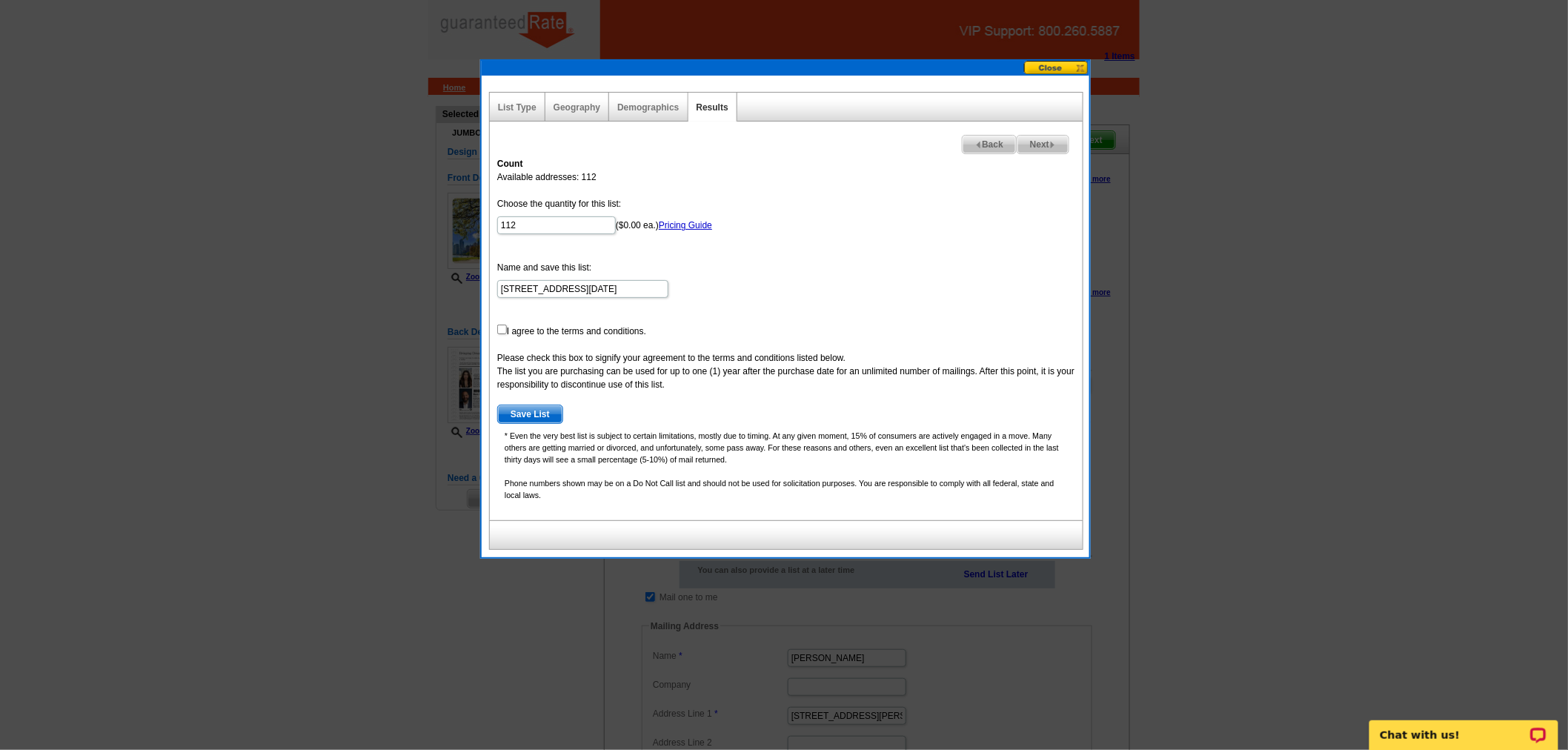
click at [485, 325] on div "List Type Geography Map Demographics Results Next Back Count Available addresse…" at bounding box center [786, 316] width 607 height 482
click at [498, 325] on input "checkbox" at bounding box center [502, 329] width 9 height 9
checkbox input "true"
click at [518, 408] on span "Save List" at bounding box center [530, 413] width 64 height 18
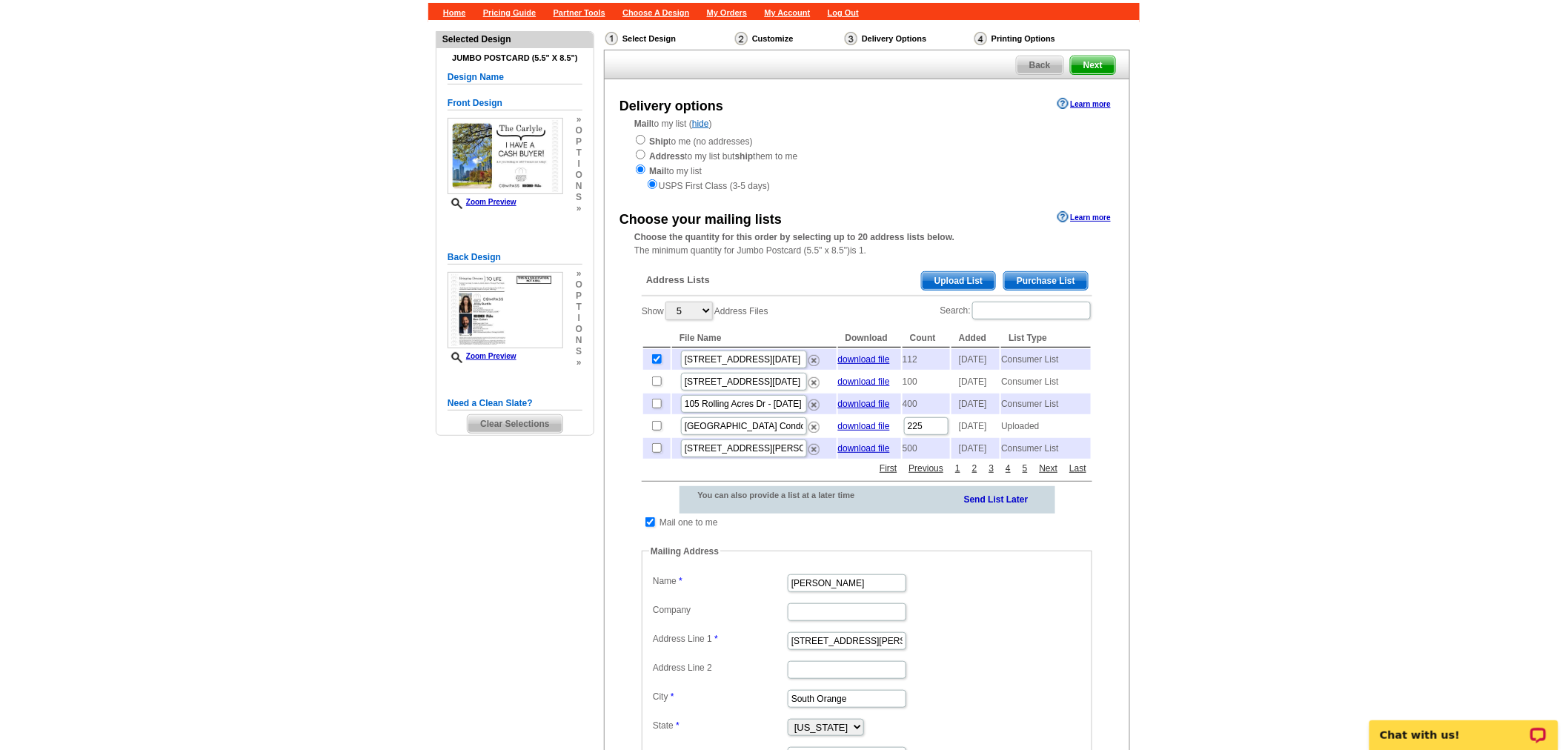
scroll to position [165, 0]
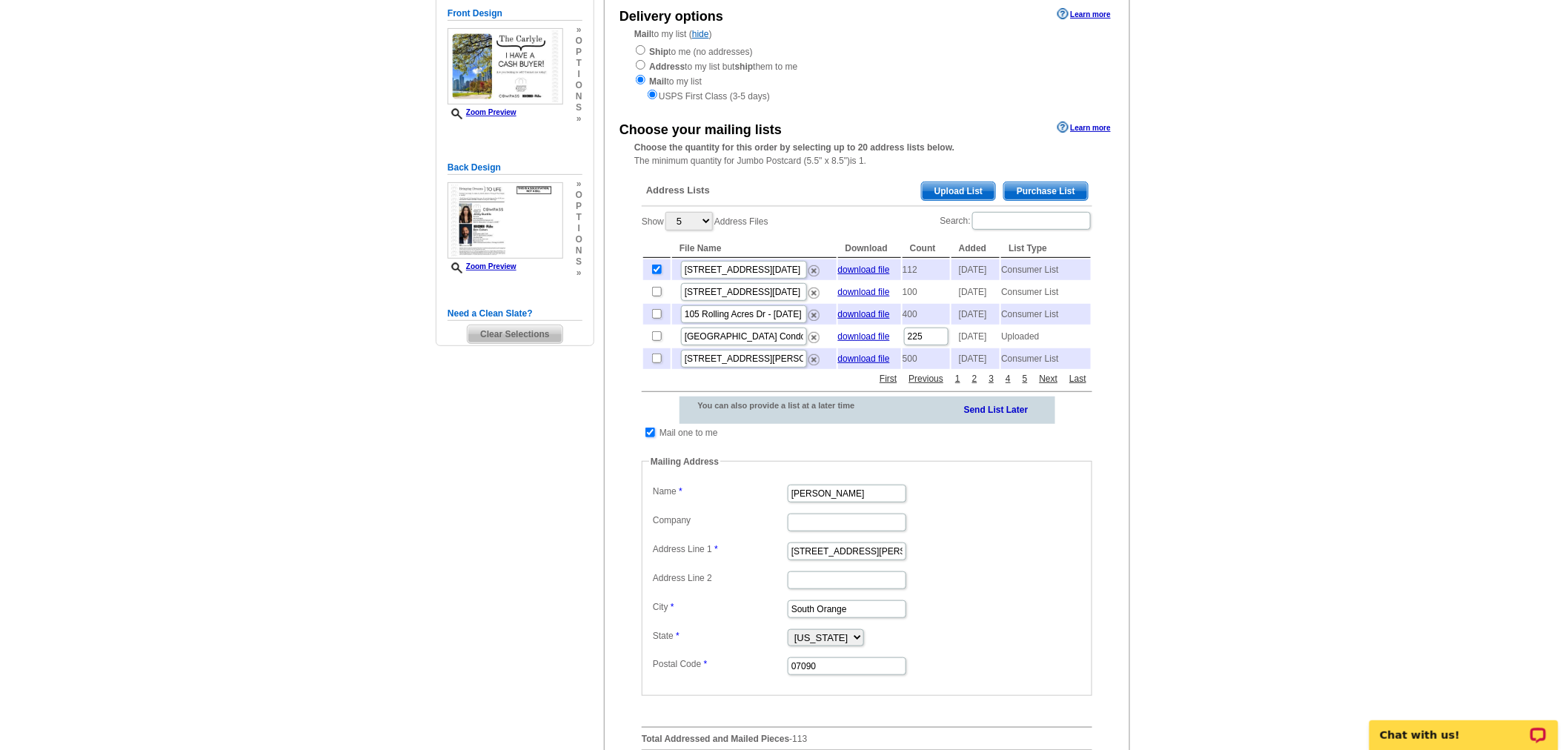
click at [654, 437] on input "checkbox" at bounding box center [650, 432] width 9 height 9
checkbox input "false"
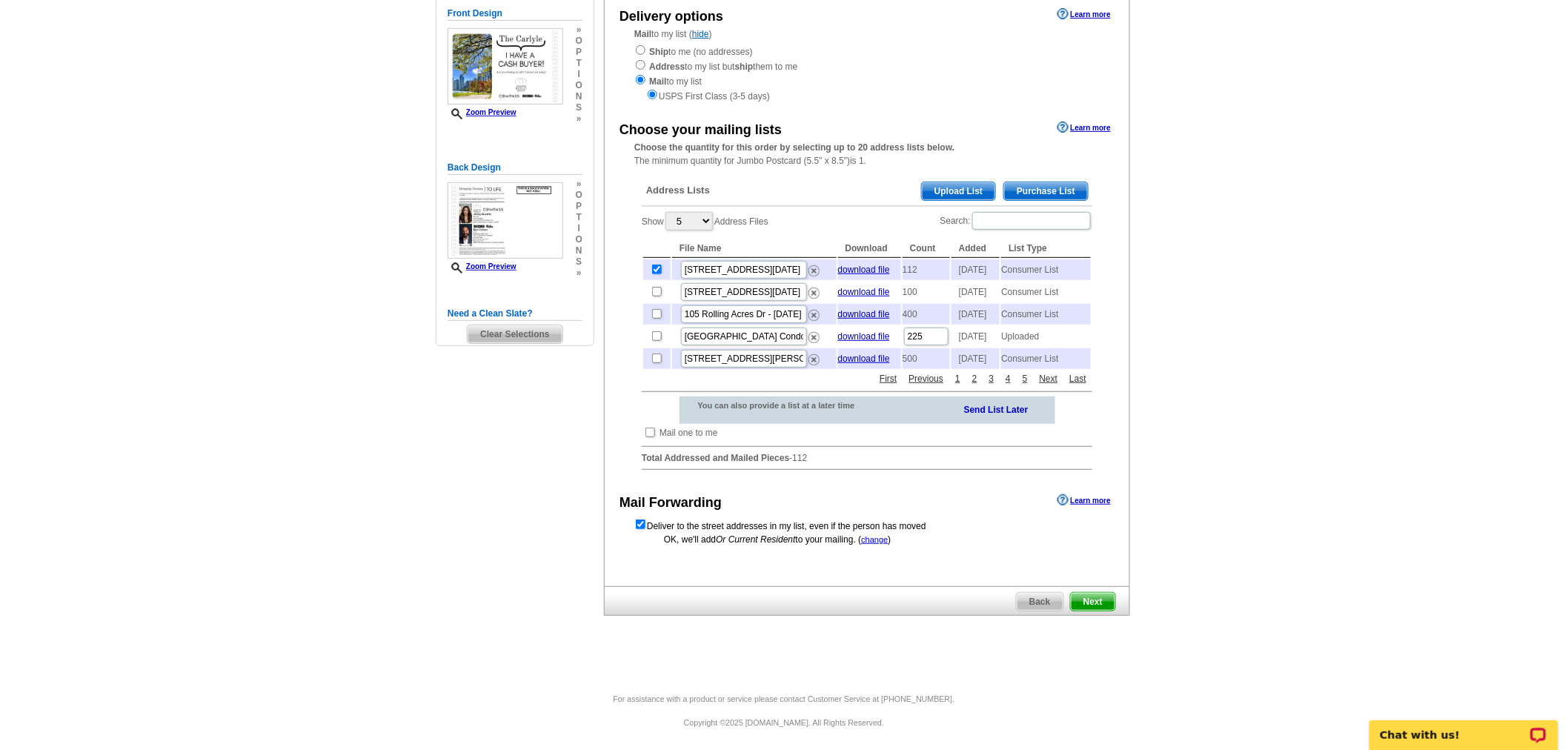
click at [1098, 610] on span "Next" at bounding box center [1093, 601] width 45 height 18
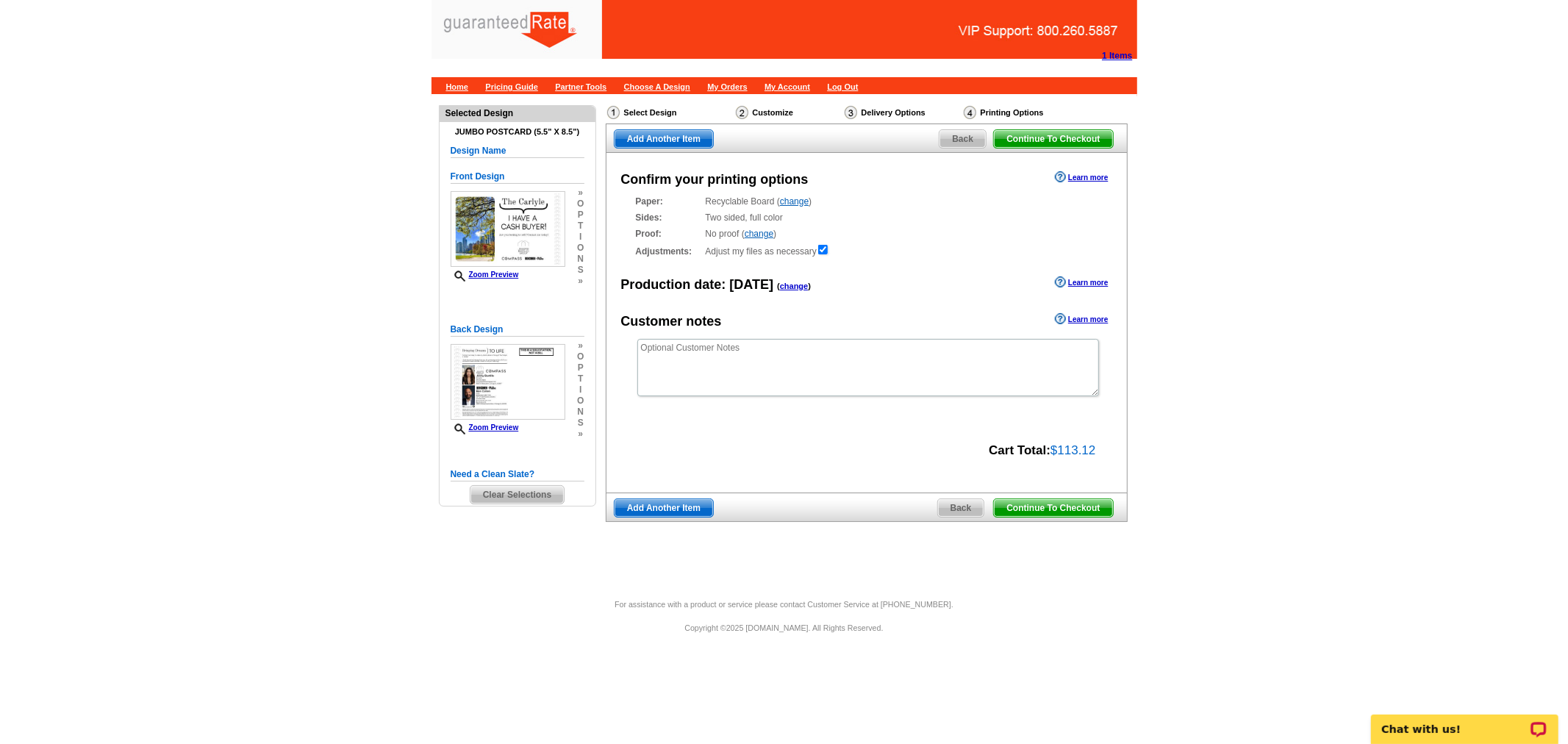
click at [1098, 517] on span "Continue To Checkout" at bounding box center [1053, 507] width 118 height 18
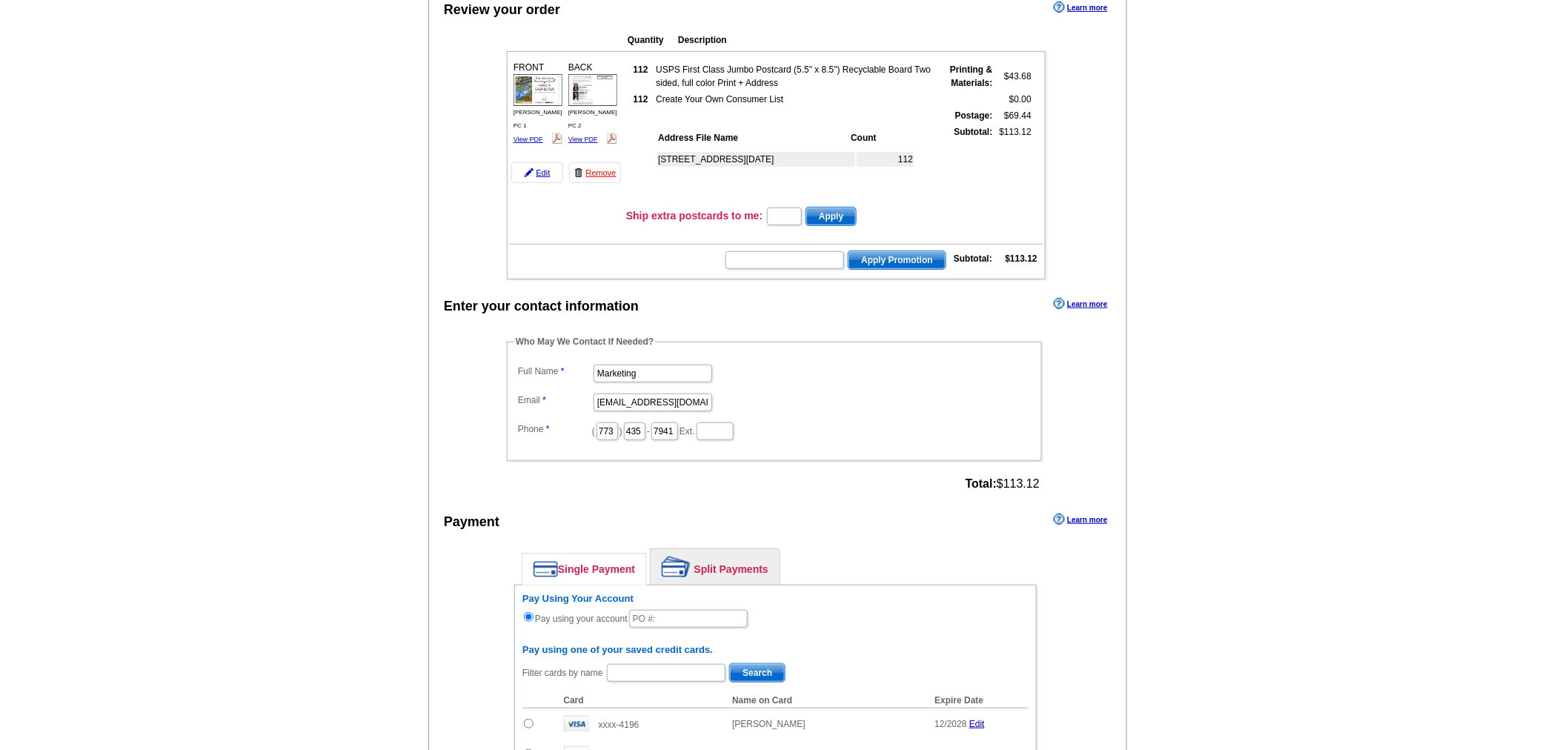
scroll to position [165, 0]
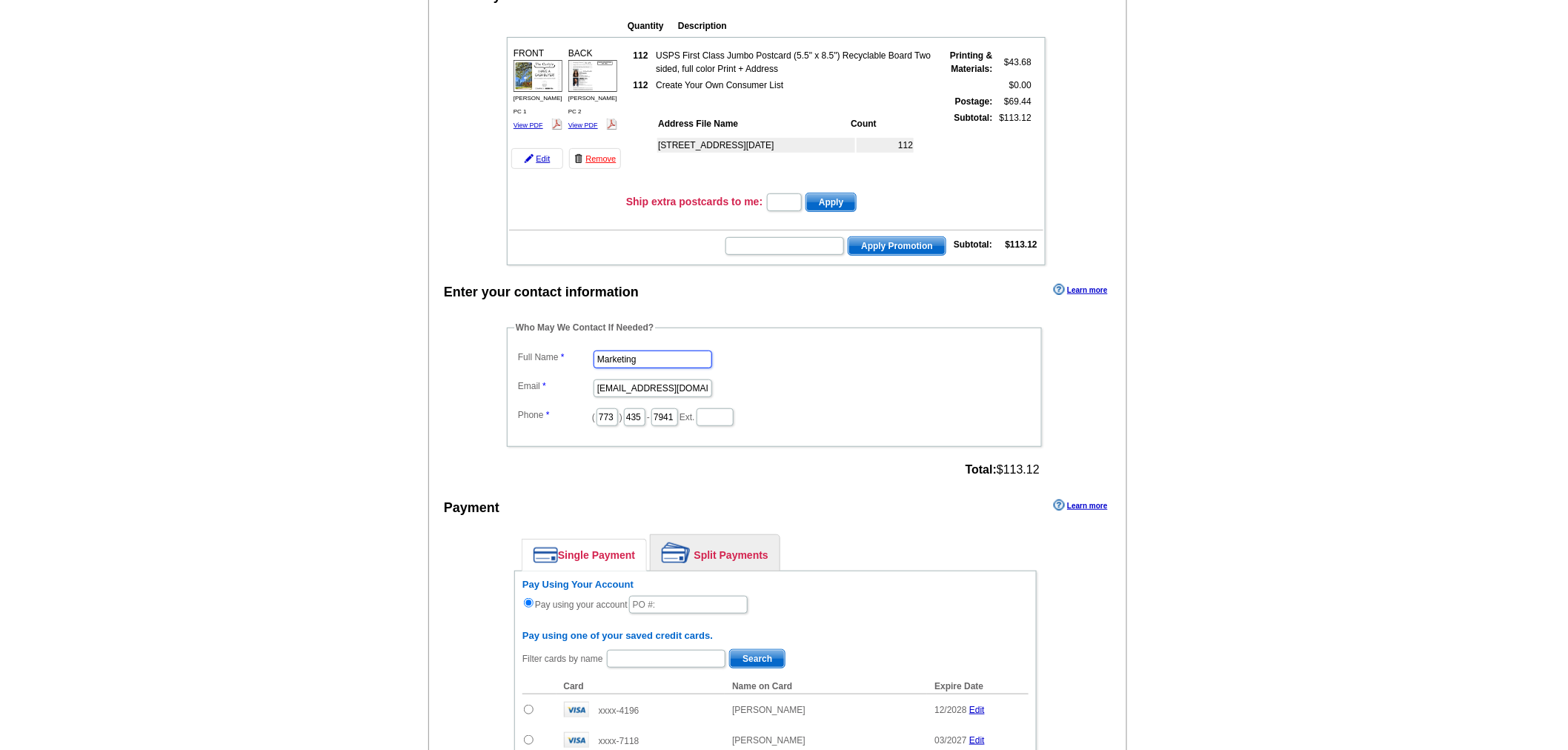
click at [672, 350] on input "Marketing" at bounding box center [653, 359] width 118 height 18
type input "[PERSON_NAME]"
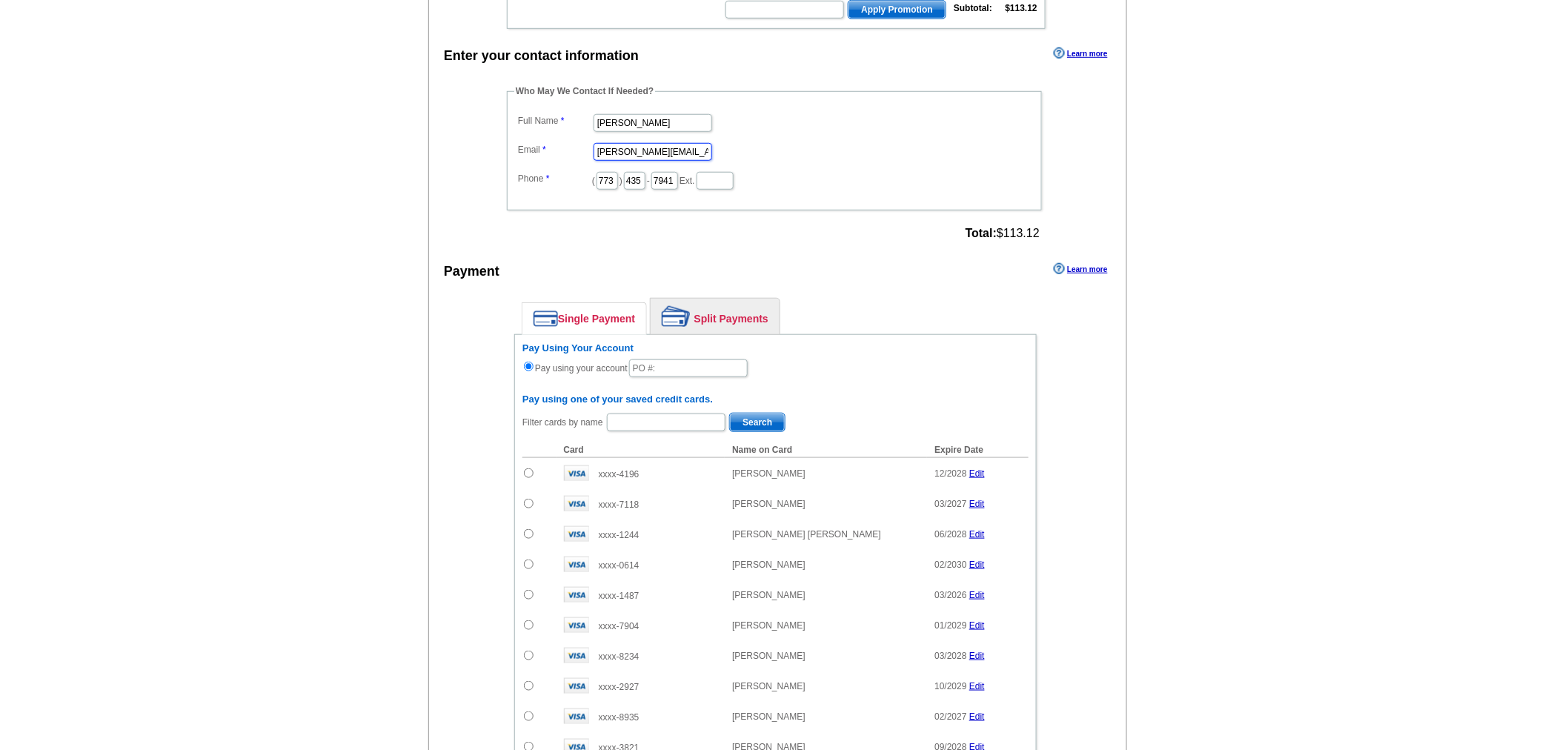
scroll to position [411, 0]
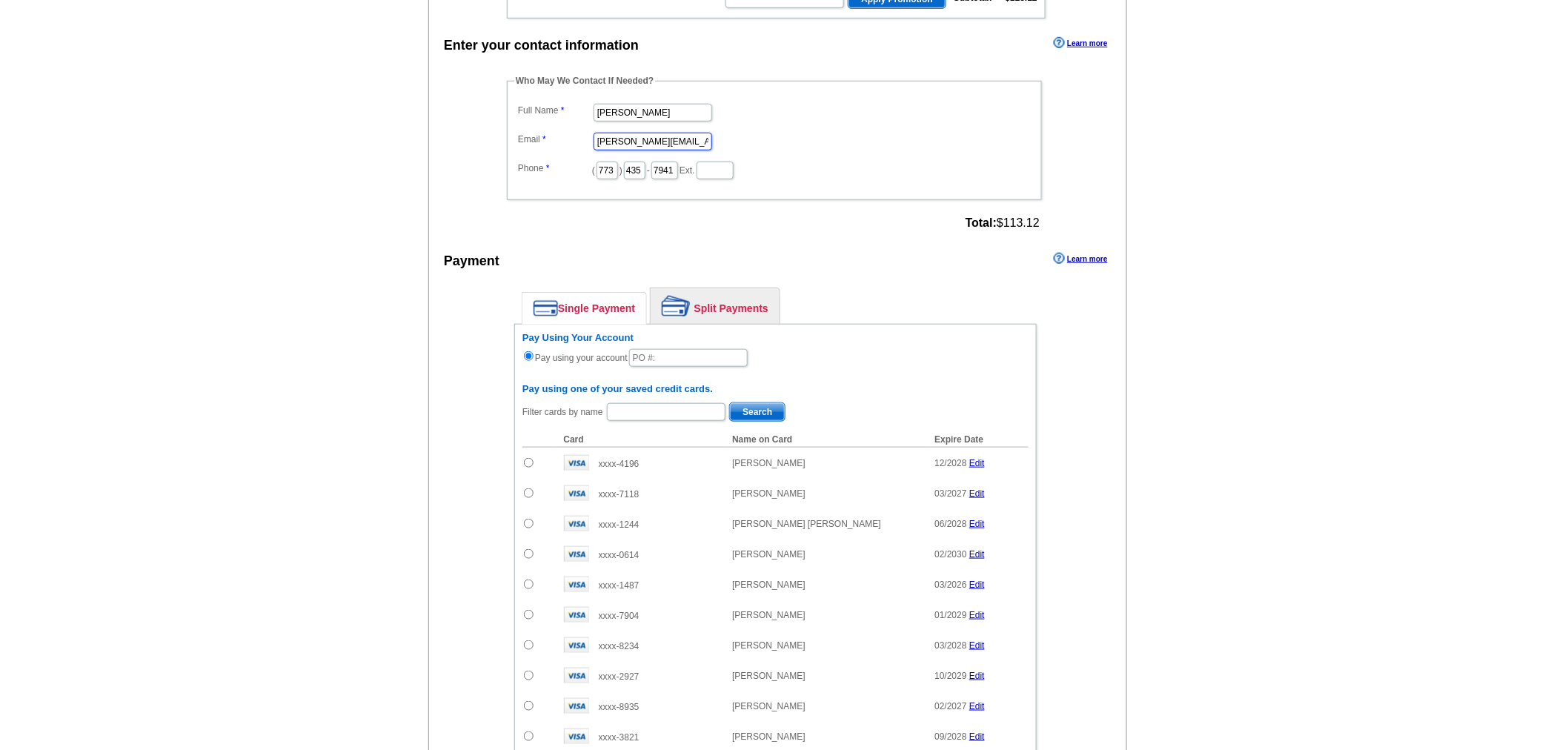
type input "[PERSON_NAME][EMAIL_ADDRESS][PERSON_NAME][DOMAIN_NAME]"
click at [726, 292] on link "Split Payments" at bounding box center [715, 306] width 129 height 36
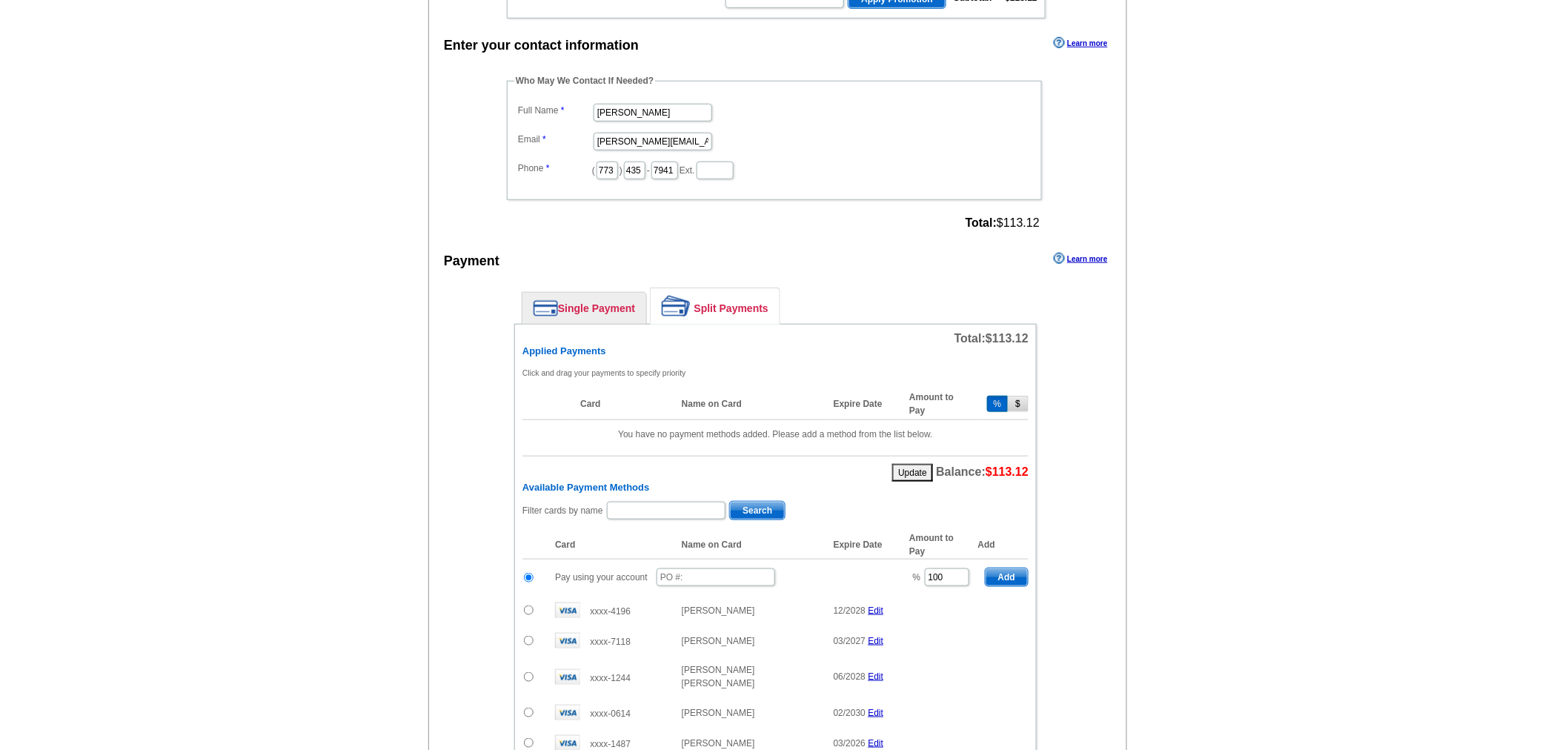
scroll to position [576, 0]
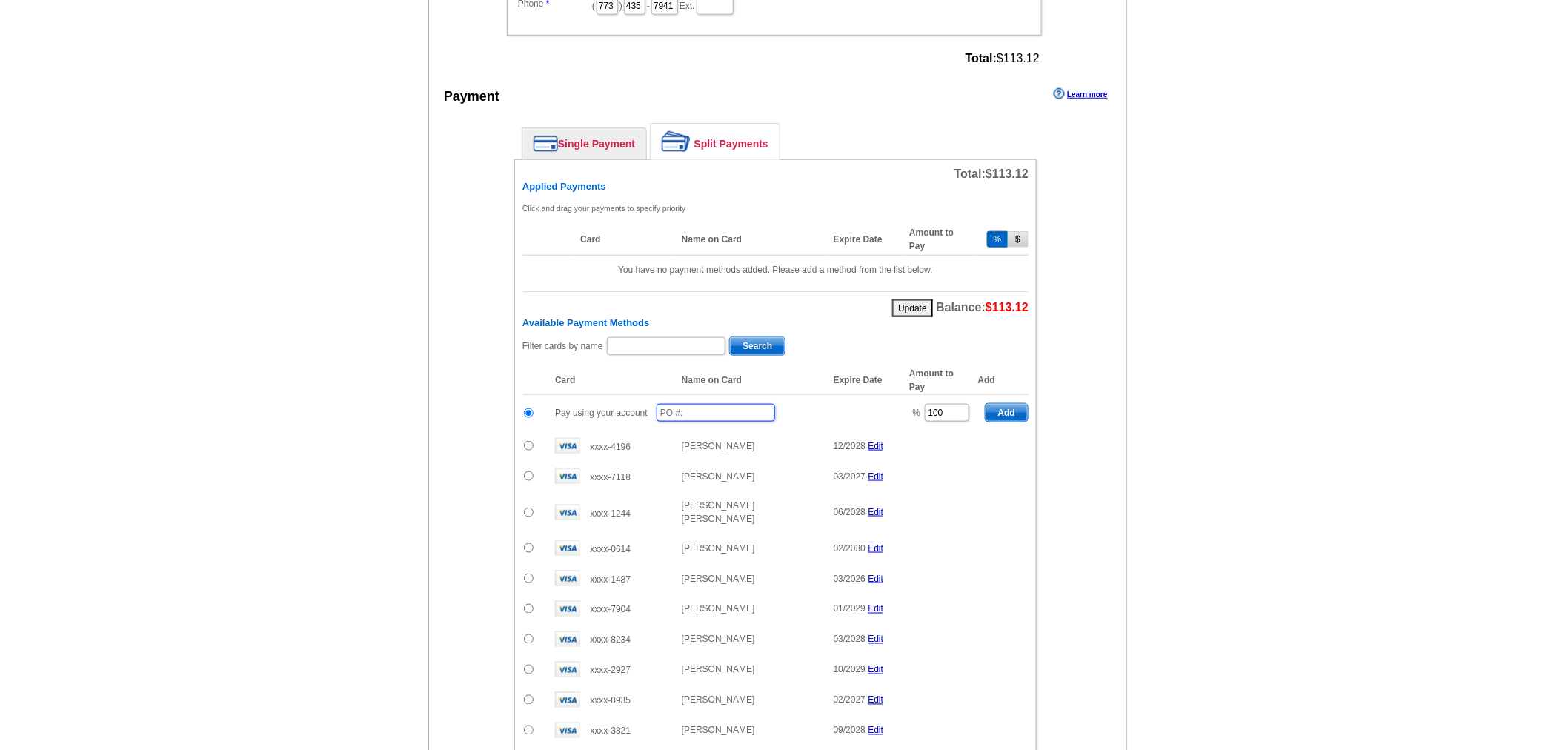
click at [721, 408] on input "text" at bounding box center [715, 413] width 118 height 18
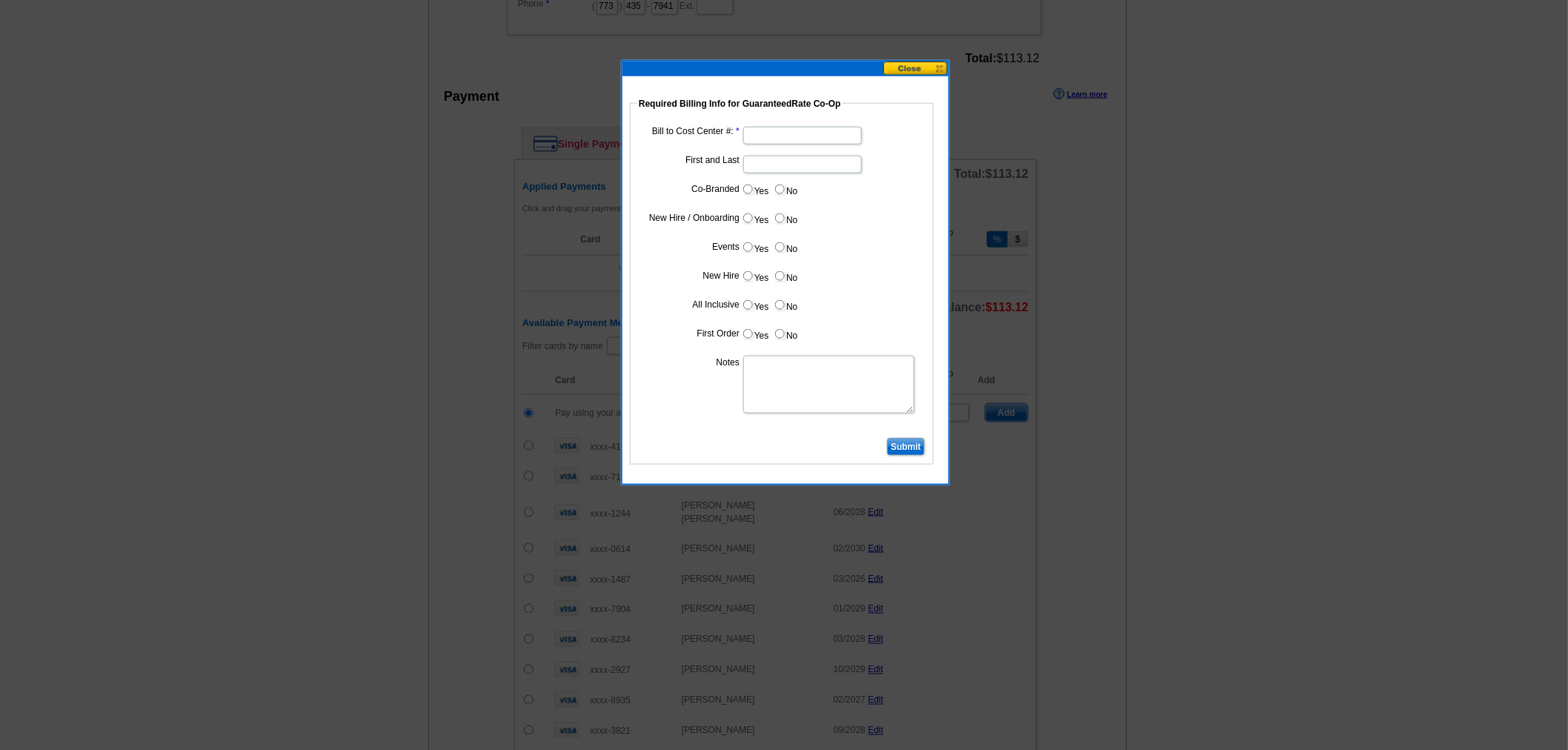
type input "09022025_115_sb"
click at [789, 134] on input "Bill to Cost Center #:" at bounding box center [803, 135] width 118 height 18
type input "1243"
click at [812, 159] on input "First and Last" at bounding box center [803, 164] width 118 height 18
type input "Ben Cohen"
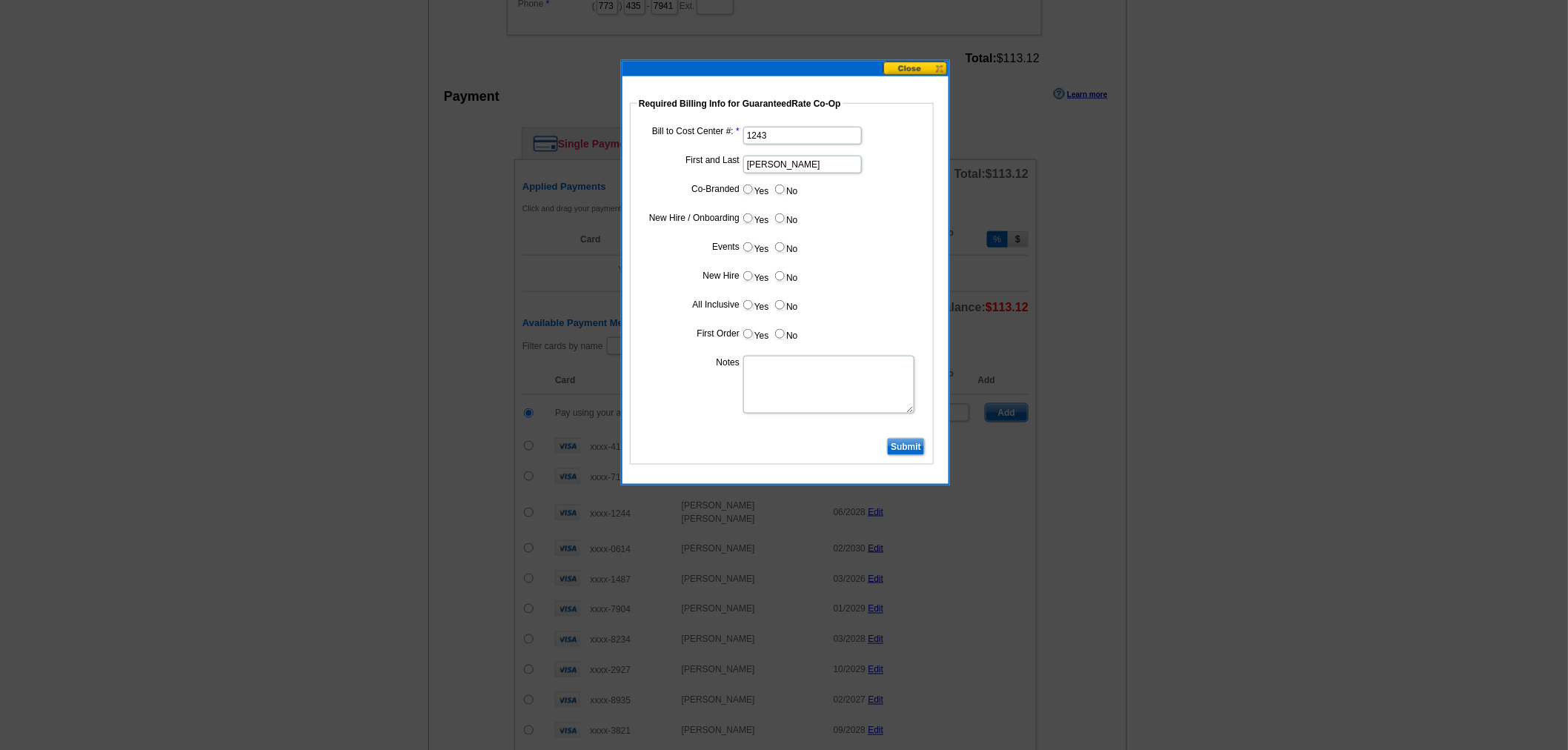
click at [749, 190] on input "Yes" at bounding box center [748, 189] width 9 height 9
radio input "true"
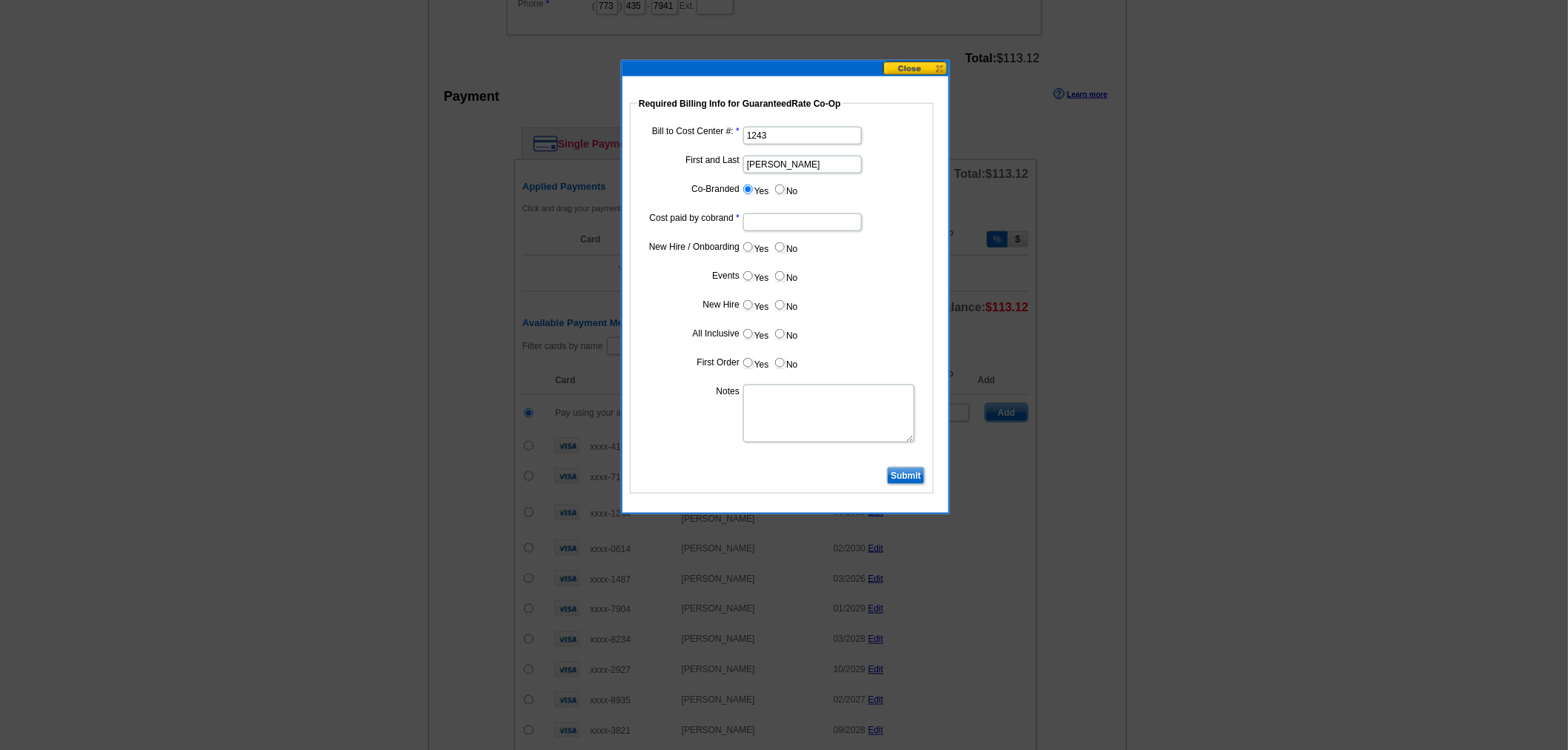
click at [754, 213] on input "Cost paid by cobrand" at bounding box center [803, 222] width 118 height 18
type input "50%"
click at [782, 249] on input "No" at bounding box center [779, 247] width 9 height 9
radio input "true"
click at [782, 274] on label "No" at bounding box center [786, 276] width 24 height 17
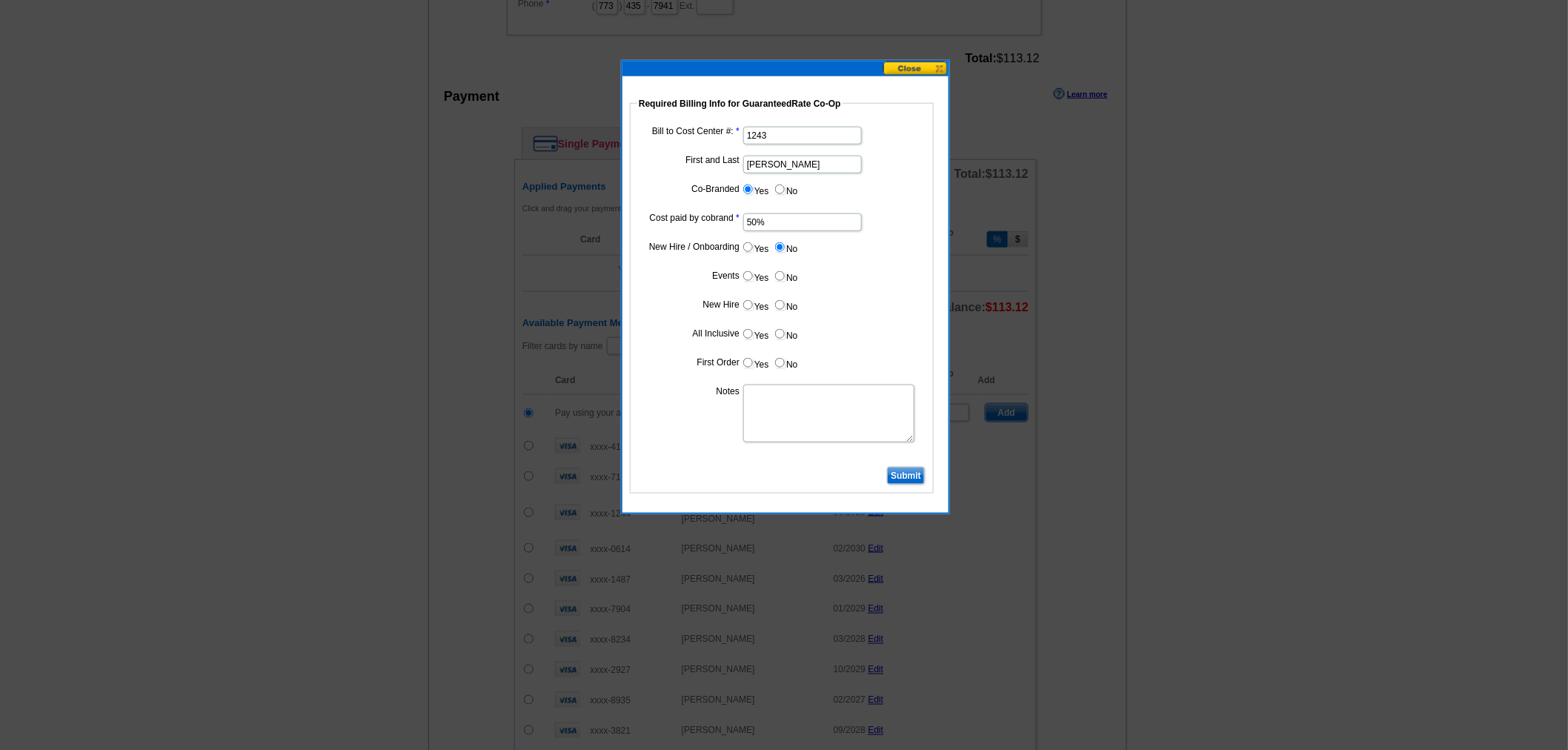
click at [782, 274] on input "No" at bounding box center [779, 276] width 9 height 9
radio input "true"
click at [781, 309] on label "No" at bounding box center [786, 304] width 24 height 17
click at [781, 309] on input "No" at bounding box center [779, 304] width 9 height 9
radio input "true"
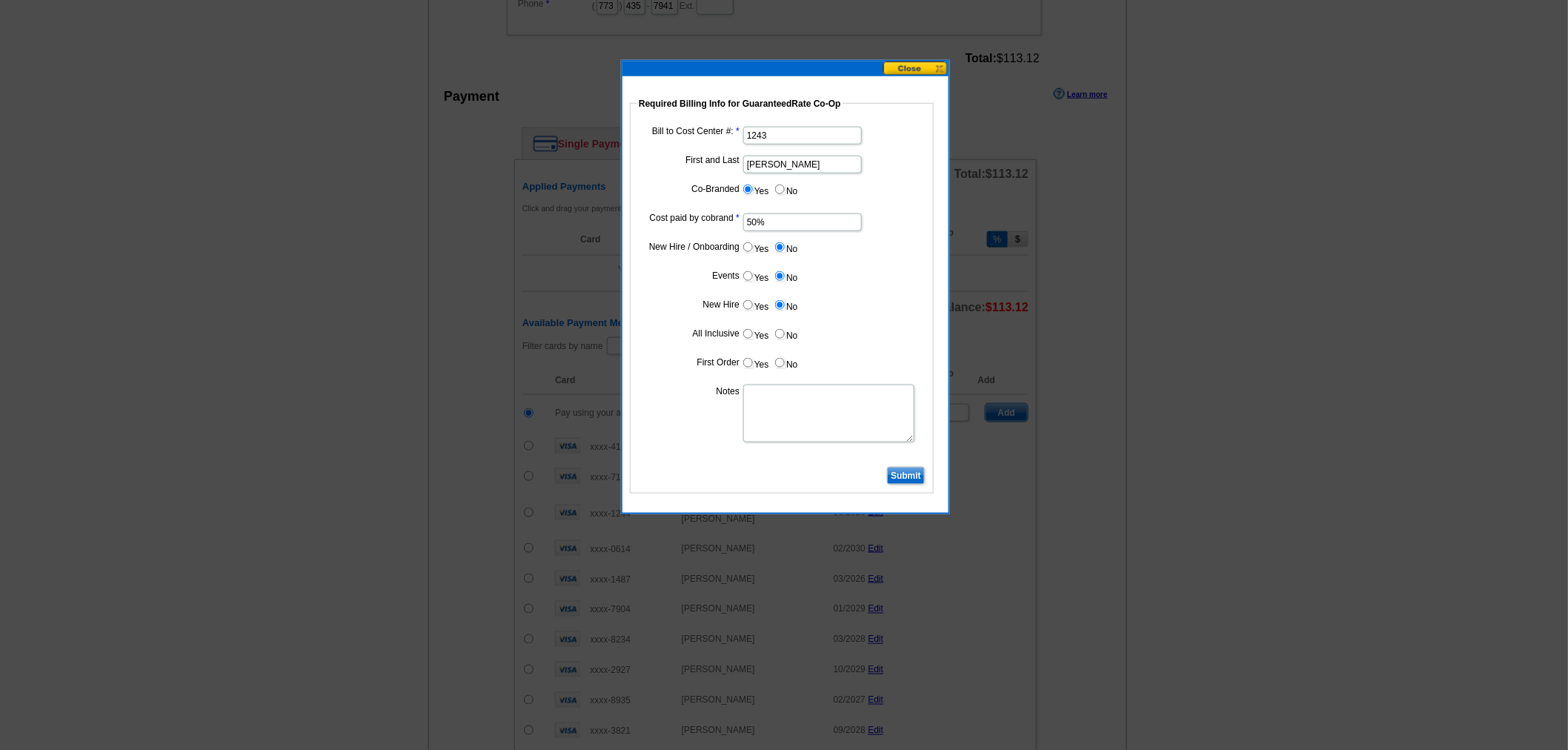
click at [781, 329] on input "No" at bounding box center [779, 333] width 9 height 9
radio input "true"
click at [787, 367] on label "No" at bounding box center [786, 363] width 24 height 17
click at [785, 367] on input "No" at bounding box center [779, 362] width 9 height 9
radio input "true"
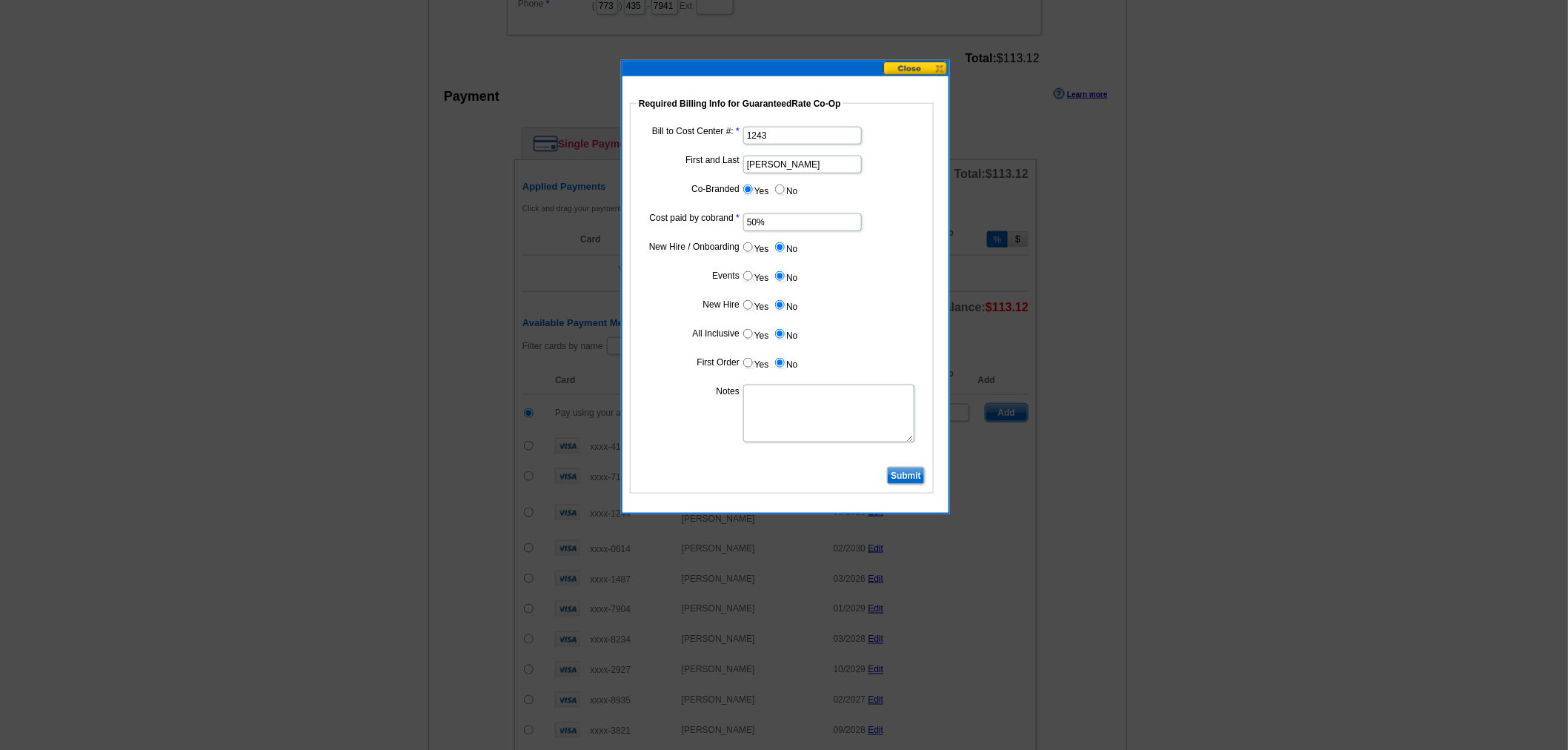
click at [784, 408] on textarea "Notes" at bounding box center [829, 413] width 171 height 57
click at [884, 409] on textarea "Bill to Ben Cohen at 1243" at bounding box center [829, 413] width 171 height 57
type textarea "Bill to Ben Cohen at 1243"
click at [907, 473] on input "Submit" at bounding box center [906, 475] width 38 height 18
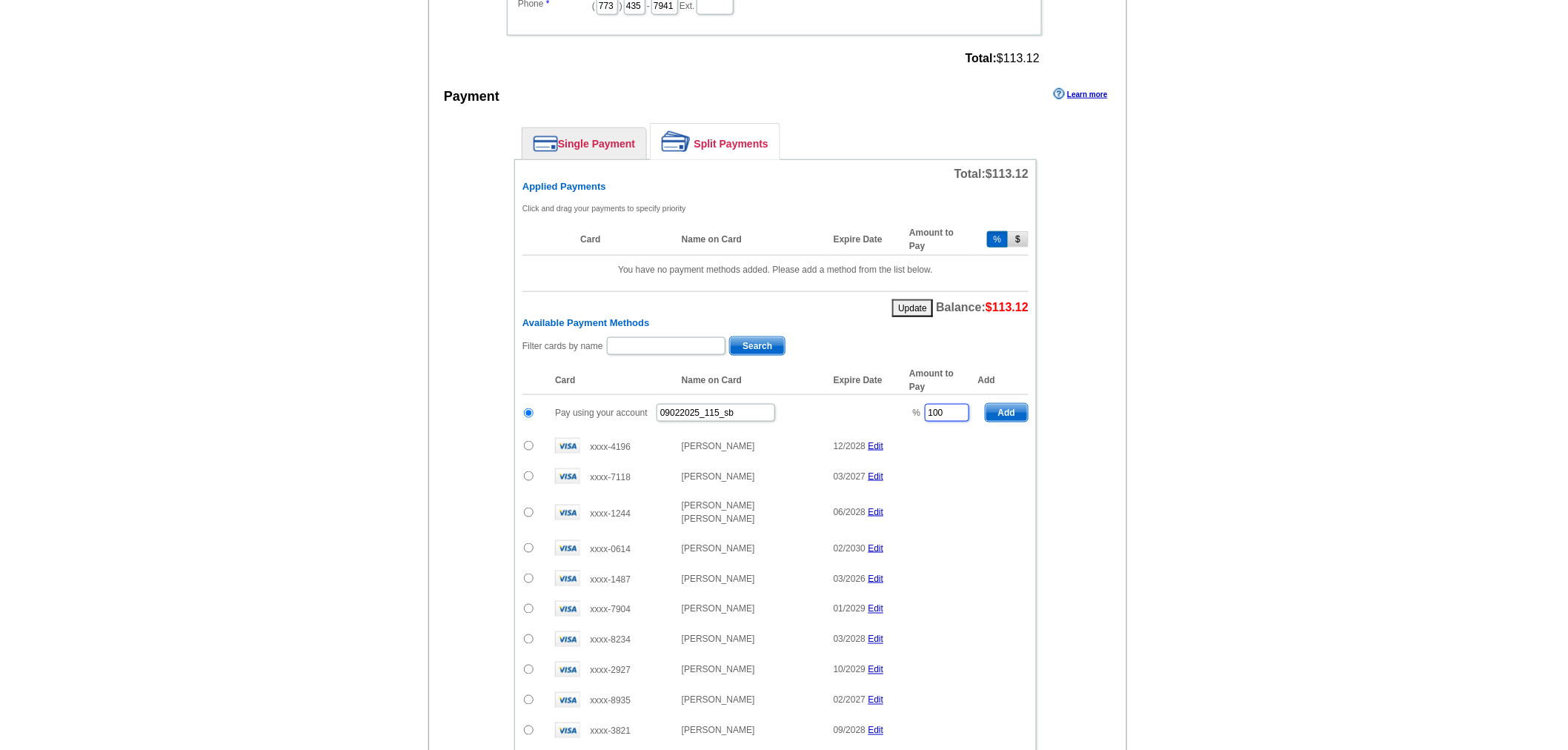
drag, startPoint x: 959, startPoint y: 392, endPoint x: 901, endPoint y: 404, distance: 59.2
click at [901, 404] on tr "Pay using your account 09022025_115_sb % 100 Add" at bounding box center [776, 413] width 506 height 36
click at [1020, 404] on span "Add" at bounding box center [1006, 413] width 42 height 18
type input "100"
radio input "false"
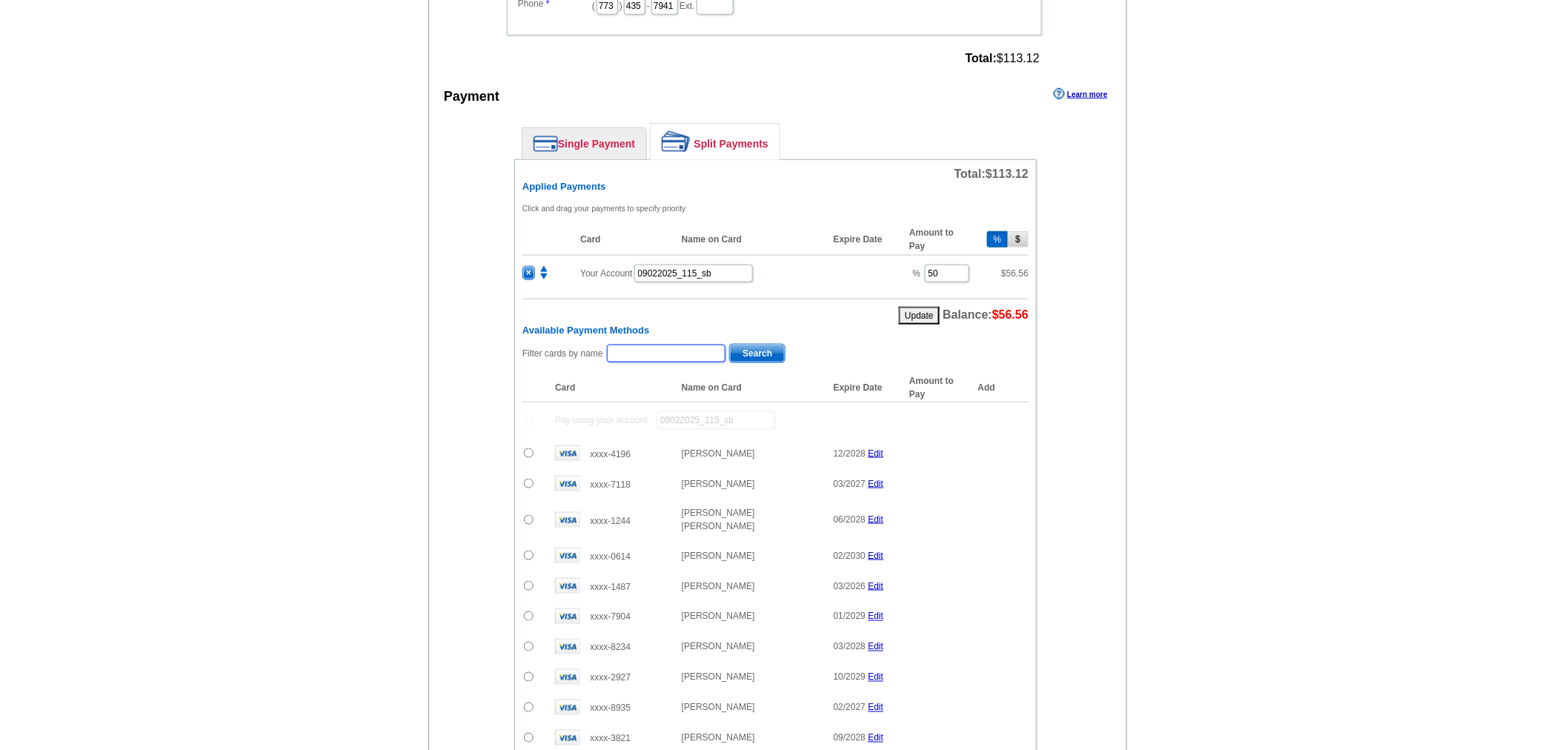
click at [652, 344] on input "text" at bounding box center [666, 353] width 118 height 18
paste input "Bustillo"
type input "Bustillo"
click at [771, 344] on span "Search" at bounding box center [757, 353] width 55 height 18
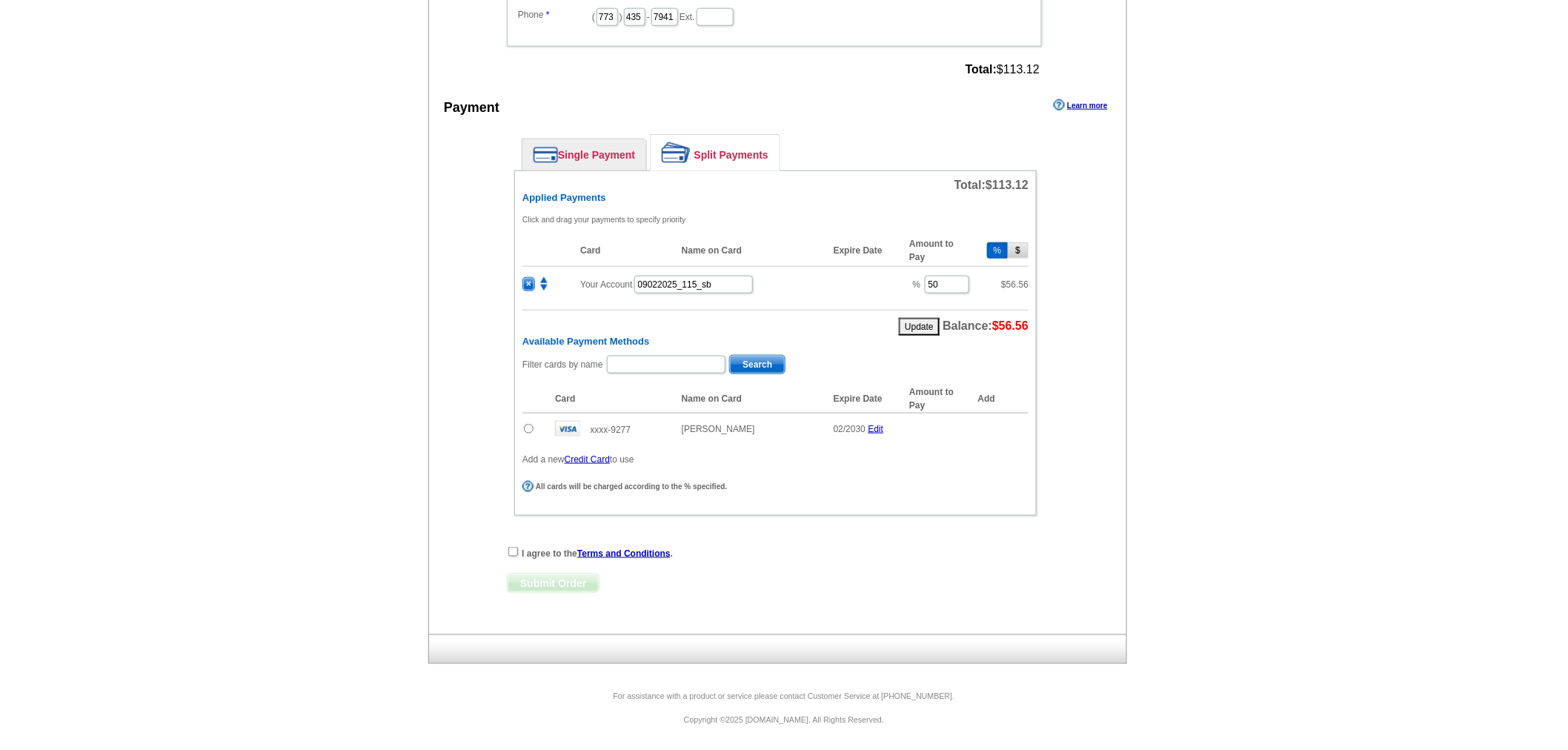
scroll to position [553, 0]
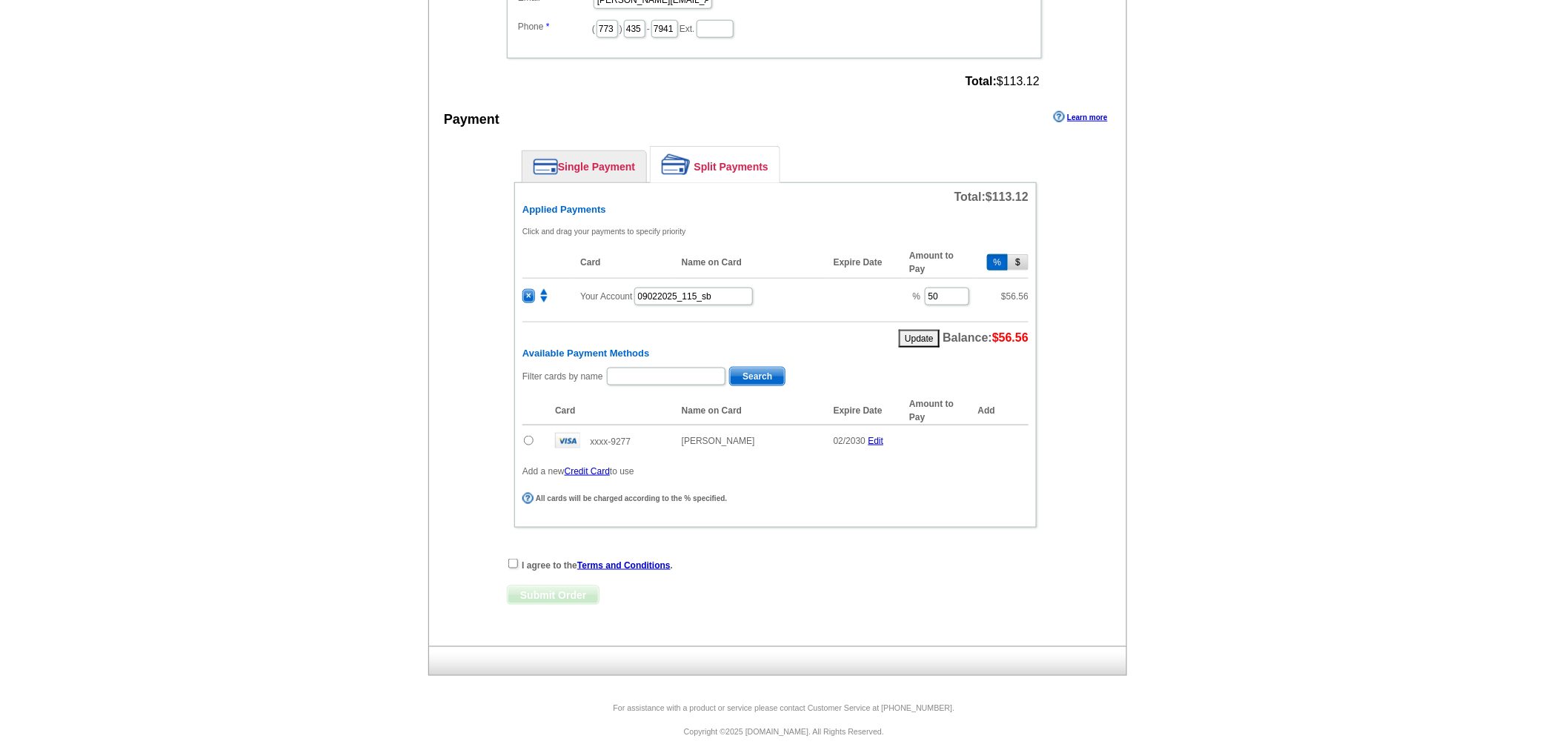
click at [531, 435] on input "radio" at bounding box center [528, 440] width 9 height 9
click at [1015, 434] on span "Add" at bounding box center [1006, 442] width 42 height 18
radio input "false"
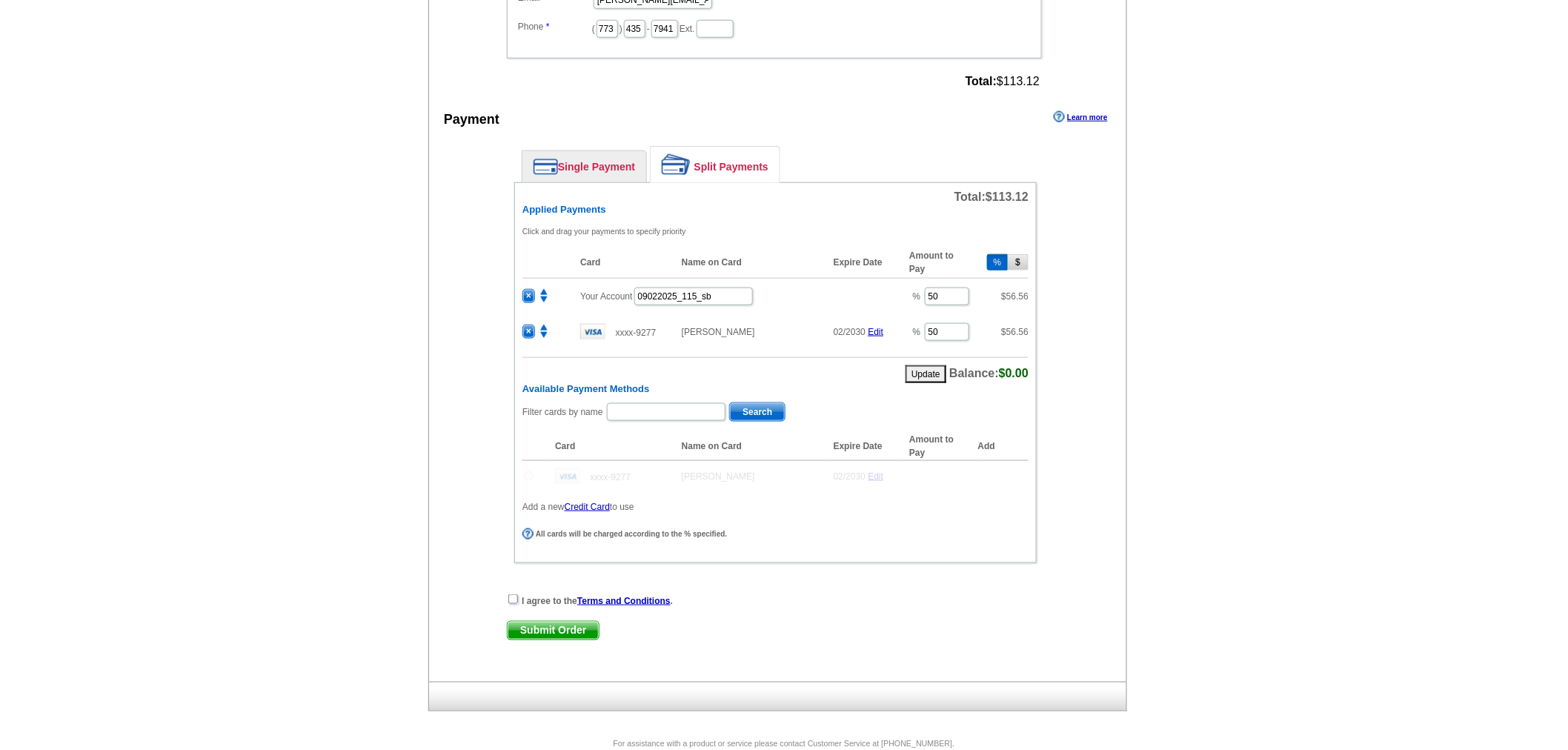
click at [514, 594] on input "checkbox" at bounding box center [513, 599] width 9 height 9
checkbox input "true"
click at [529, 621] on span "Submit Order" at bounding box center [553, 630] width 91 height 18
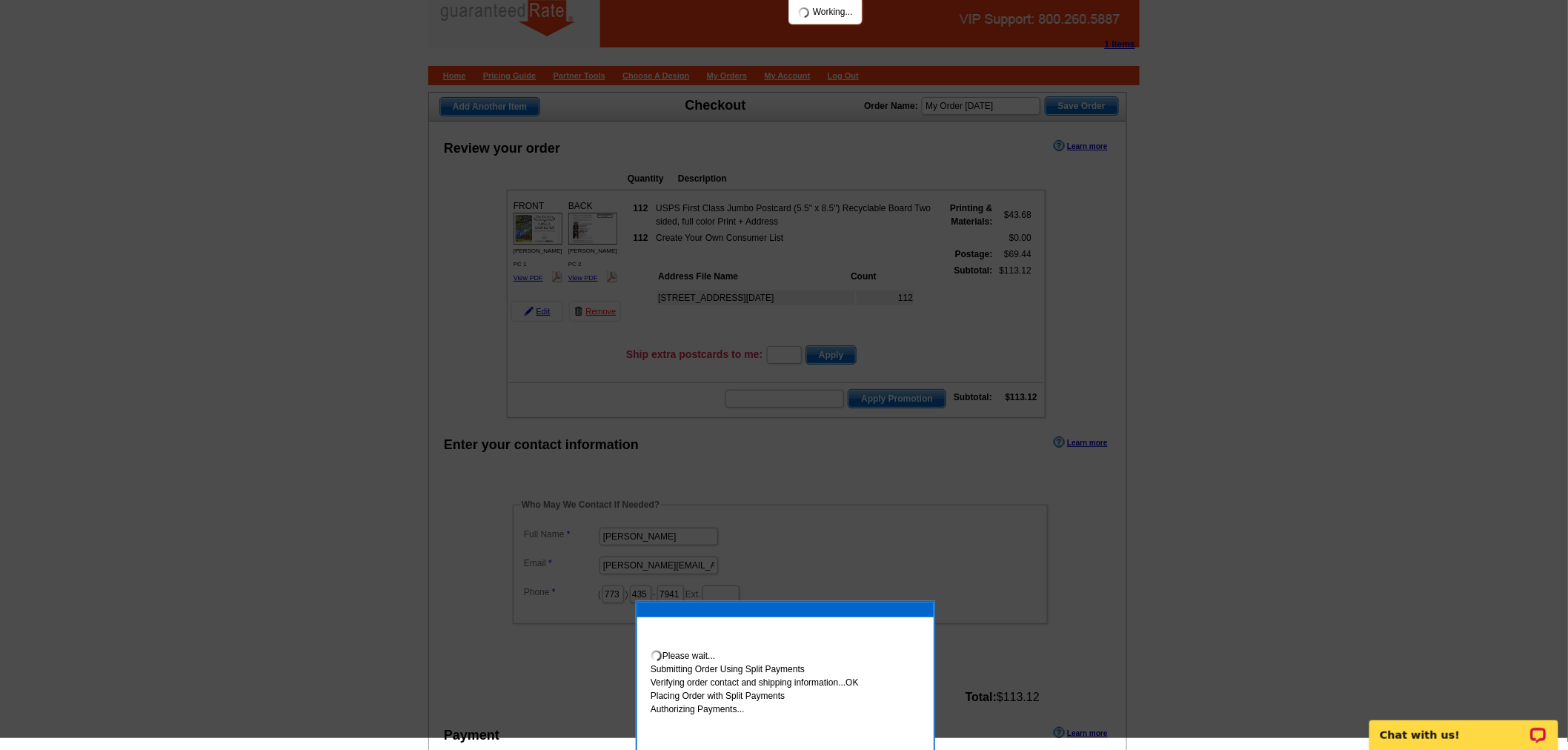
scroll to position [0, 0]
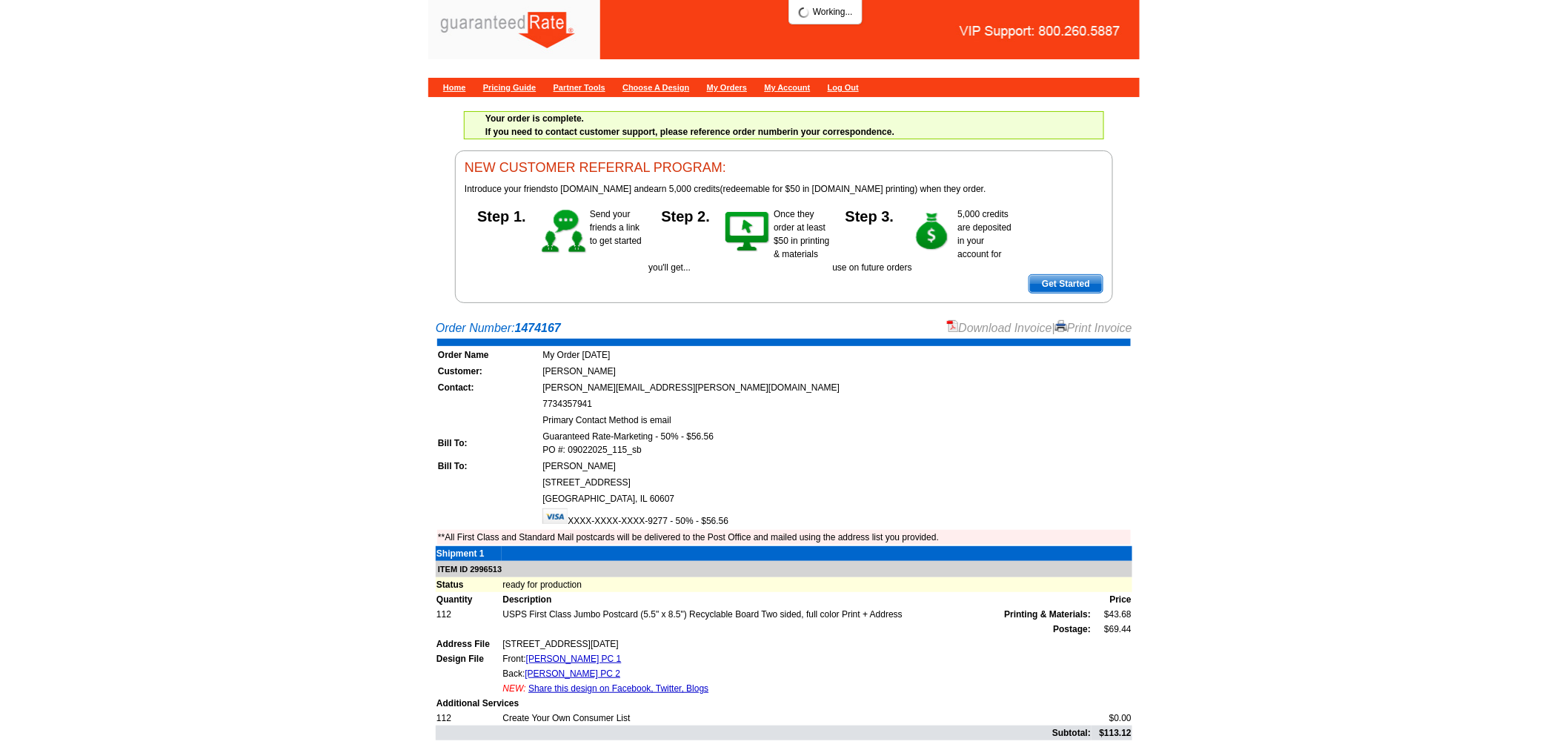
scroll to position [138, 0]
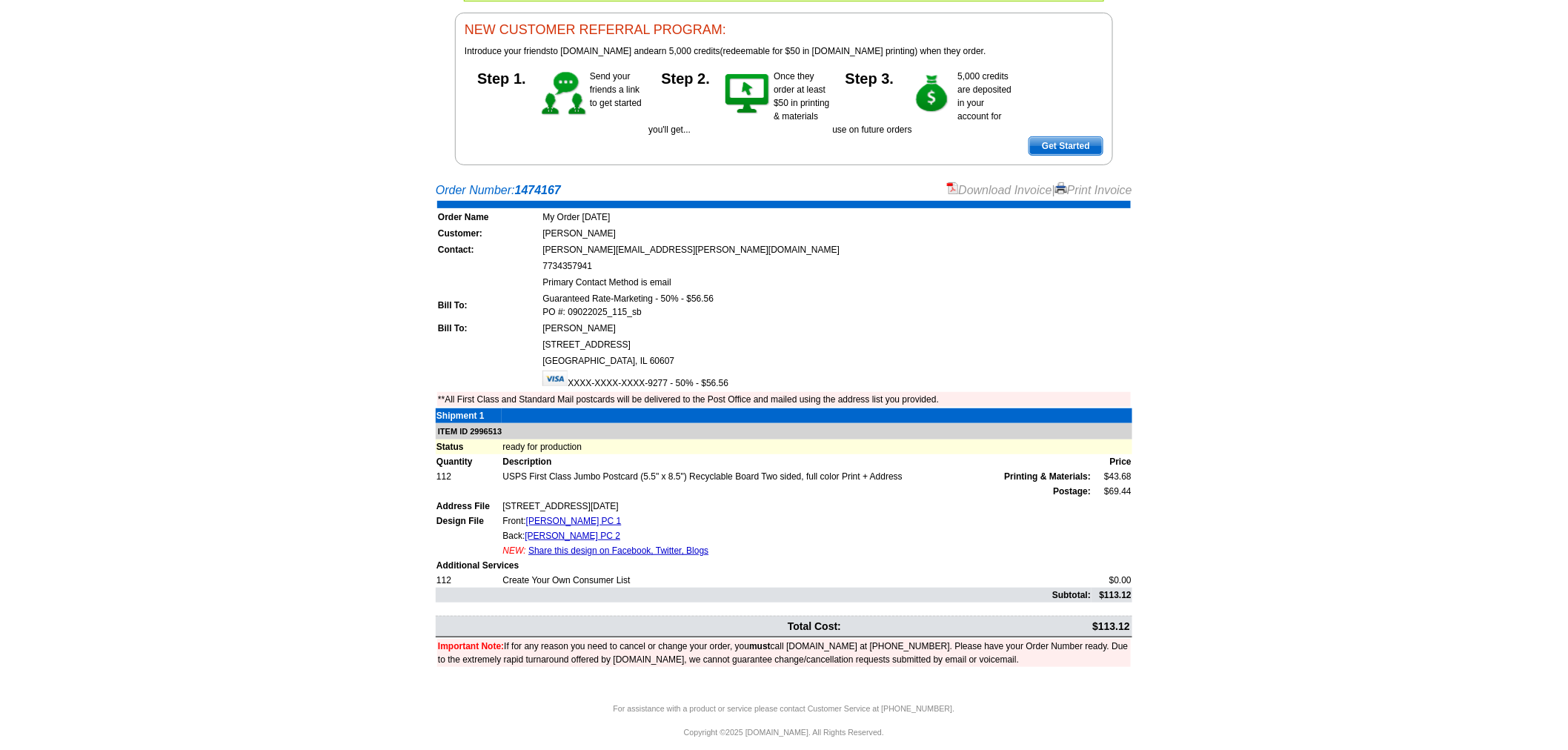
click at [1003, 189] on link "Download Invoice" at bounding box center [1000, 189] width 105 height 13
